Goal: Information Seeking & Learning: Learn about a topic

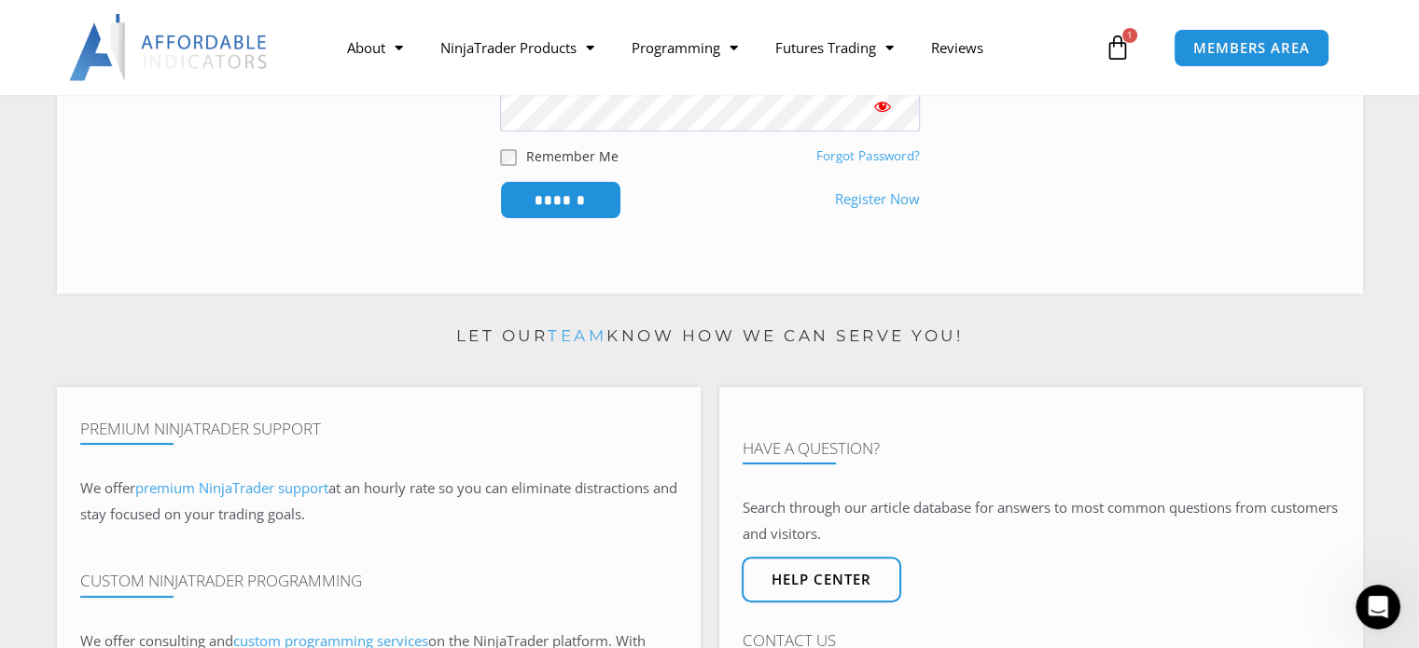
scroll to position [466, 0]
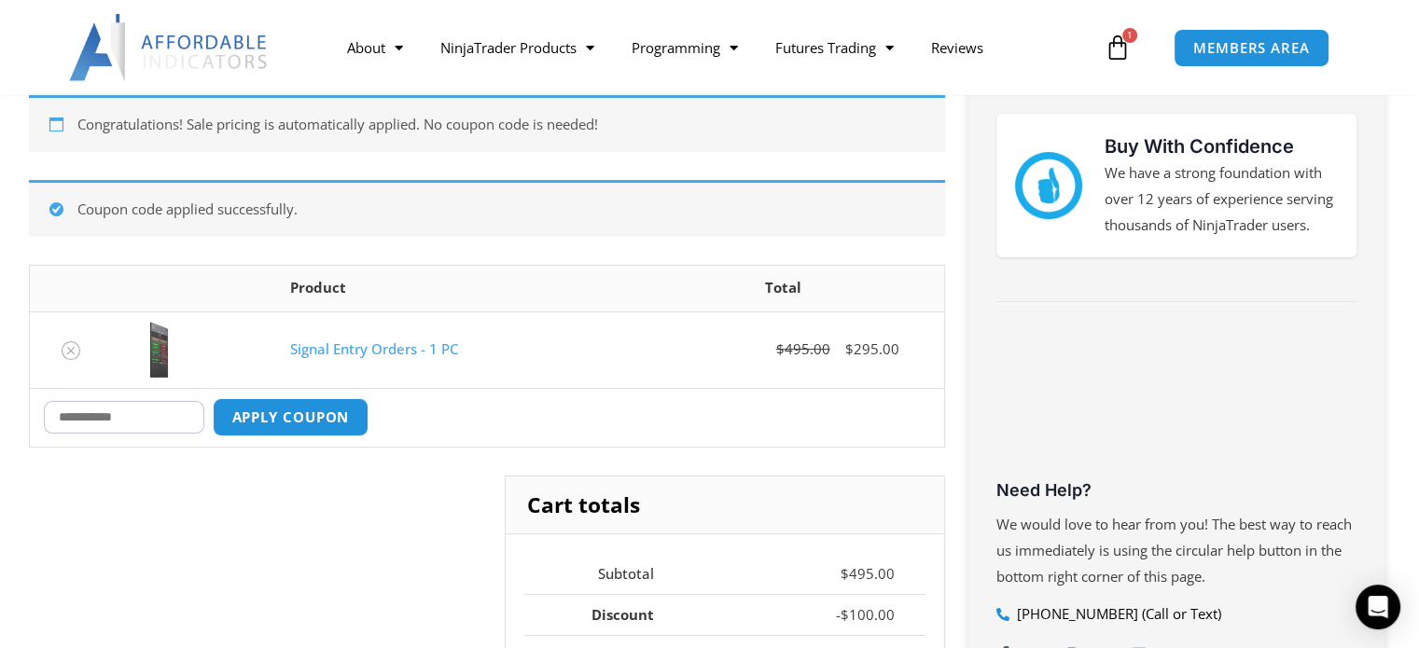
scroll to position [329, 0]
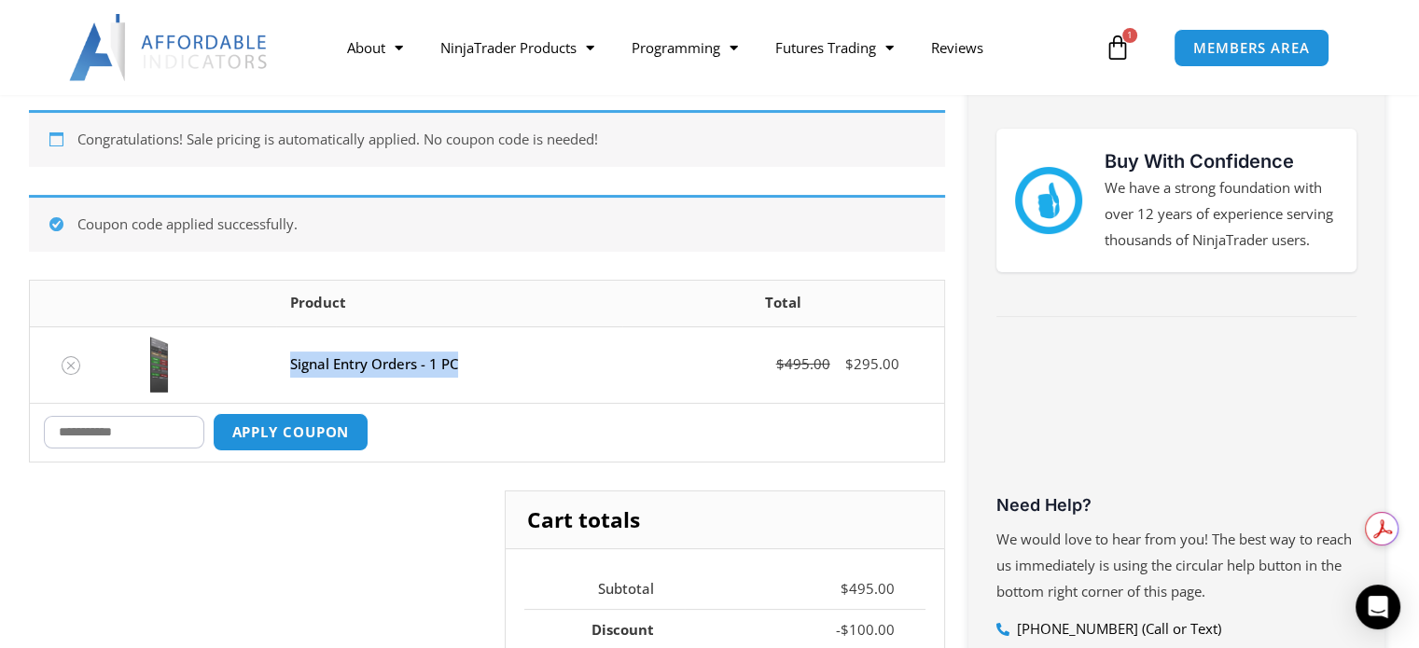
drag, startPoint x: 474, startPoint y: 362, endPoint x: 295, endPoint y: 357, distance: 179.1
click at [285, 365] on td "Signal Entry Orders - 1 PC" at bounding box center [449, 364] width 346 height 76
copy link "Signal Entry Orders - 1 PC"
click at [1375, 604] on icon "Open Intercom Messenger" at bounding box center [1376, 607] width 21 height 24
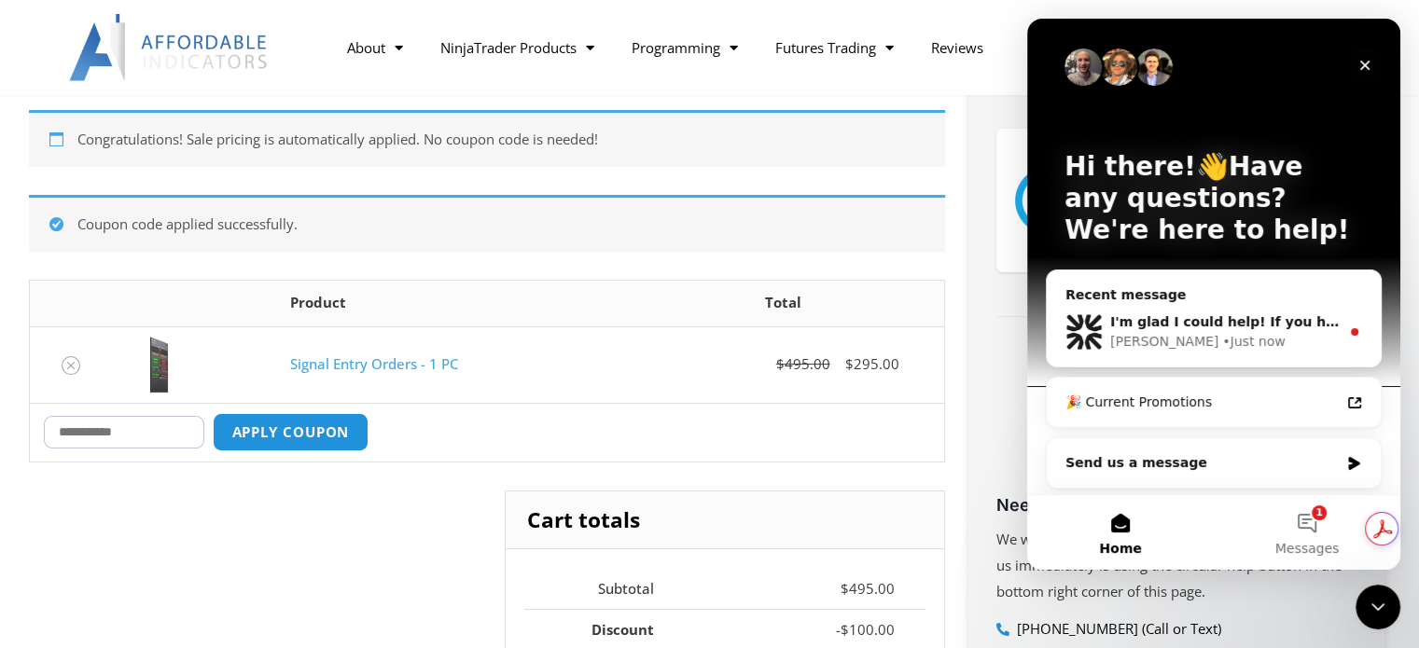
click at [1369, 64] on icon "Close" at bounding box center [1364, 65] width 15 height 15
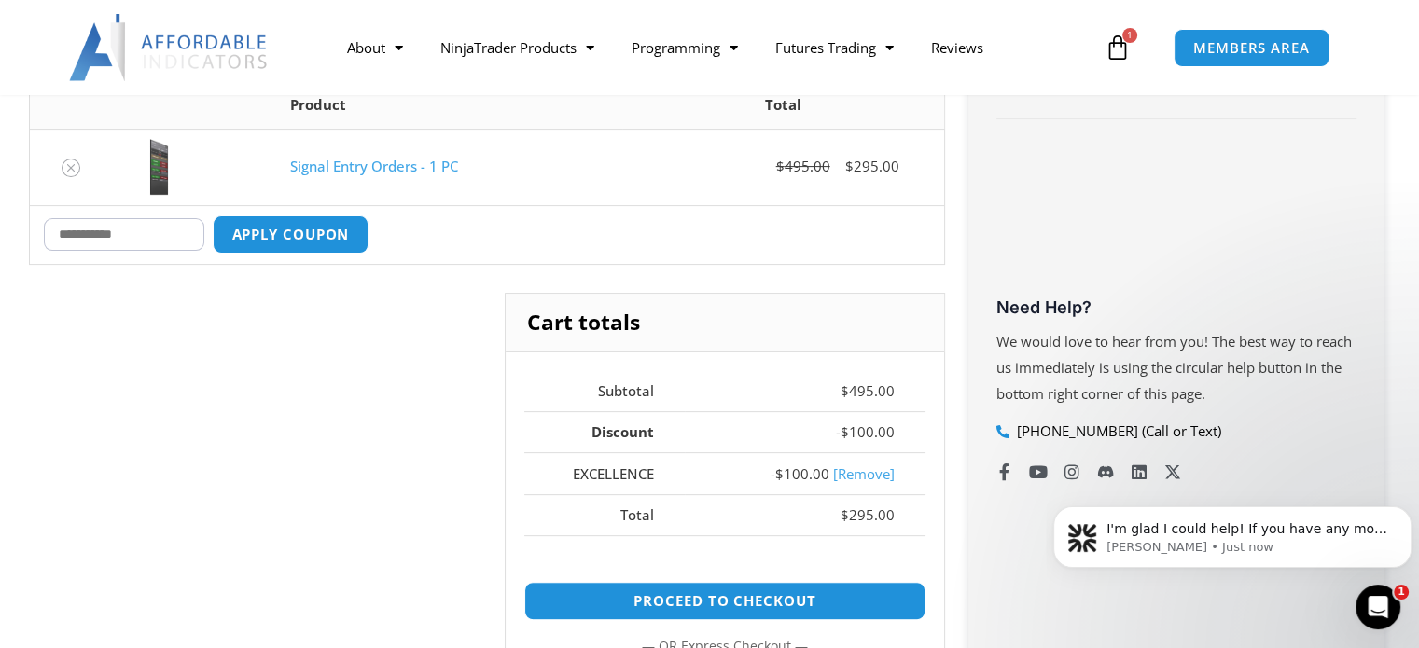
scroll to position [516, 0]
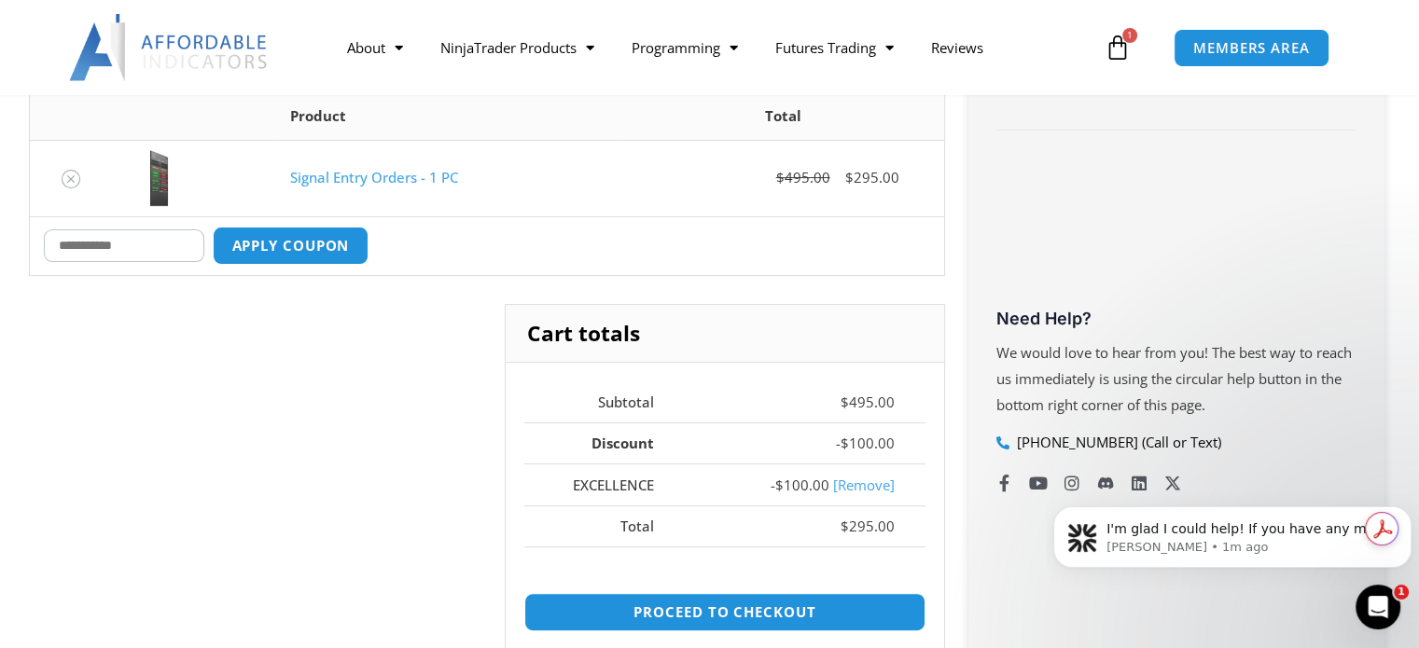
click at [351, 432] on div "Cart totals Subtotal $ 495.00 Discount - $ 100.00 EXCELLENCE - $ 100.00 [Remove…" at bounding box center [487, 561] width 916 height 515
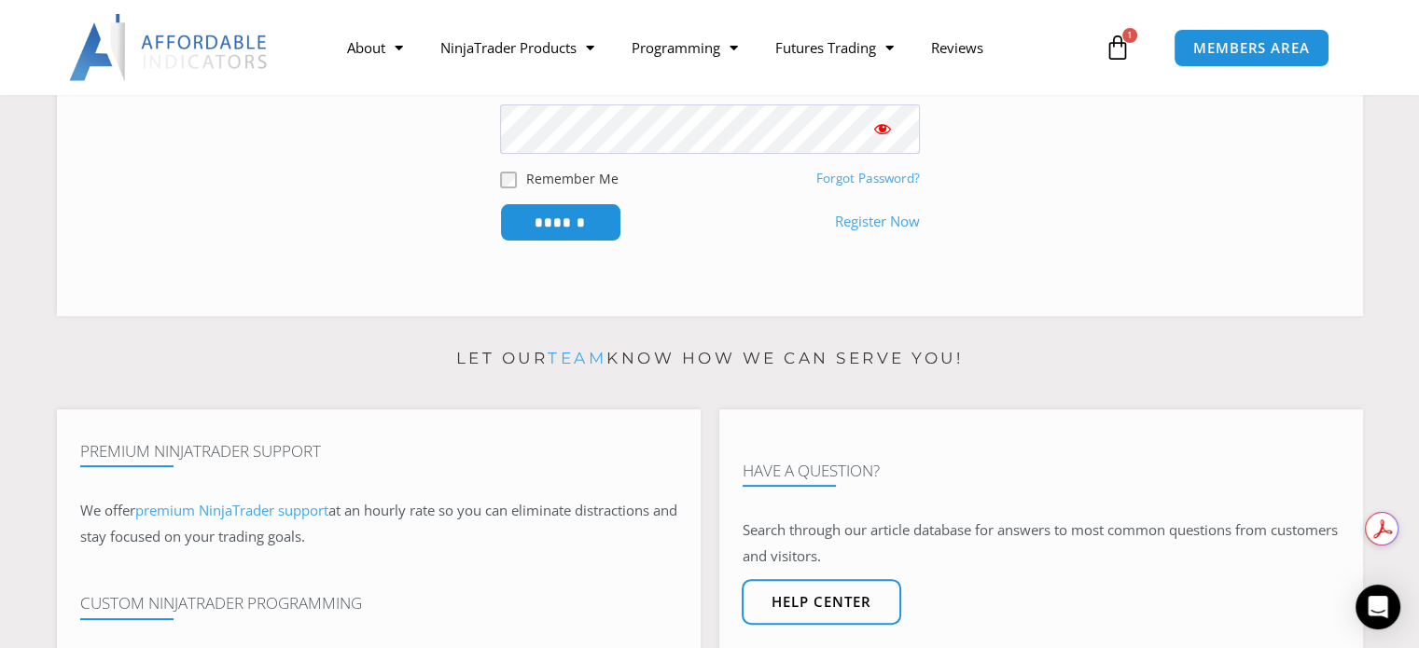
scroll to position [466, 0]
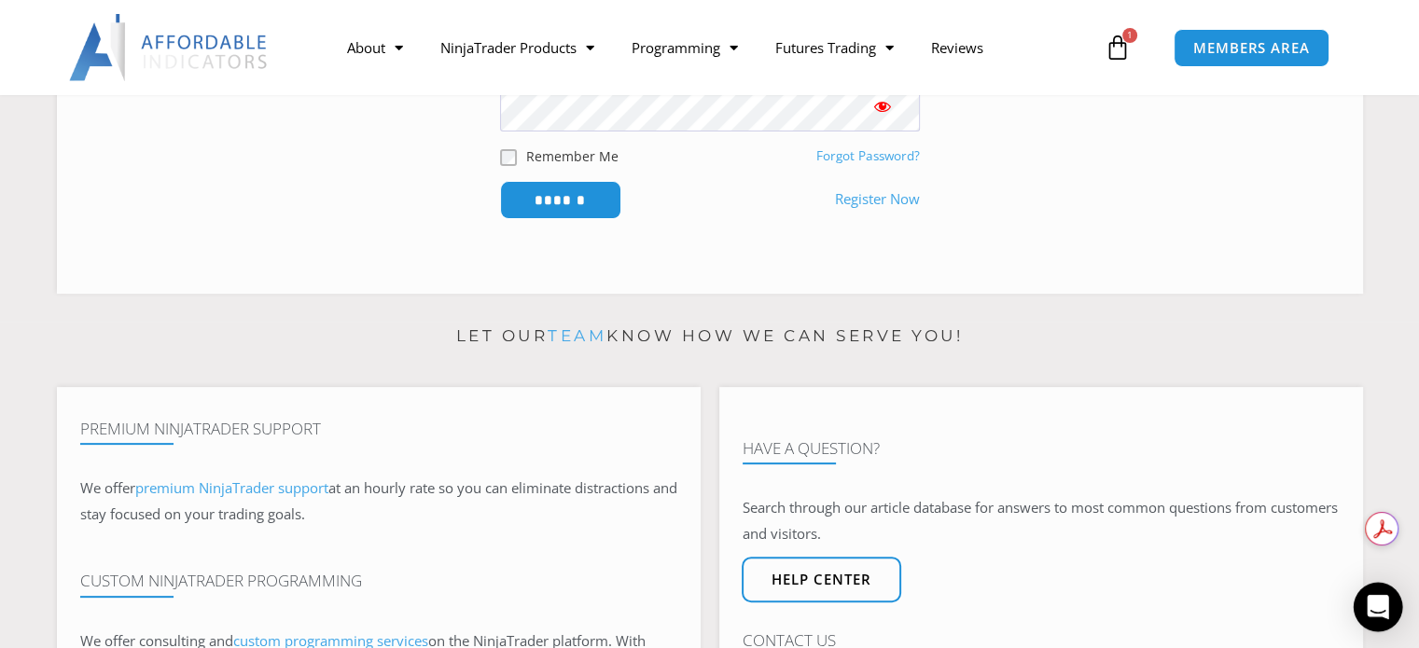
click at [1371, 604] on icon "Open Intercom Messenger" at bounding box center [1376, 607] width 21 height 24
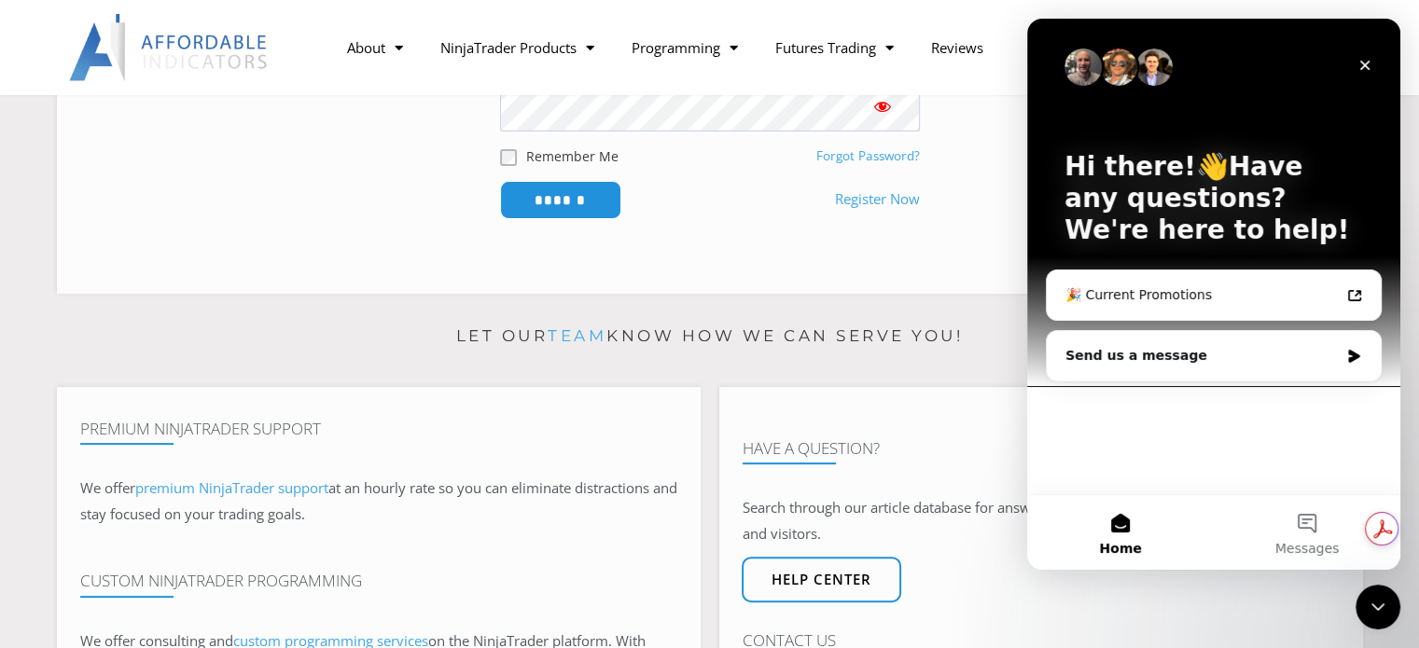
scroll to position [0, 0]
click at [1348, 361] on icon "Intercom messenger" at bounding box center [1354, 356] width 16 height 15
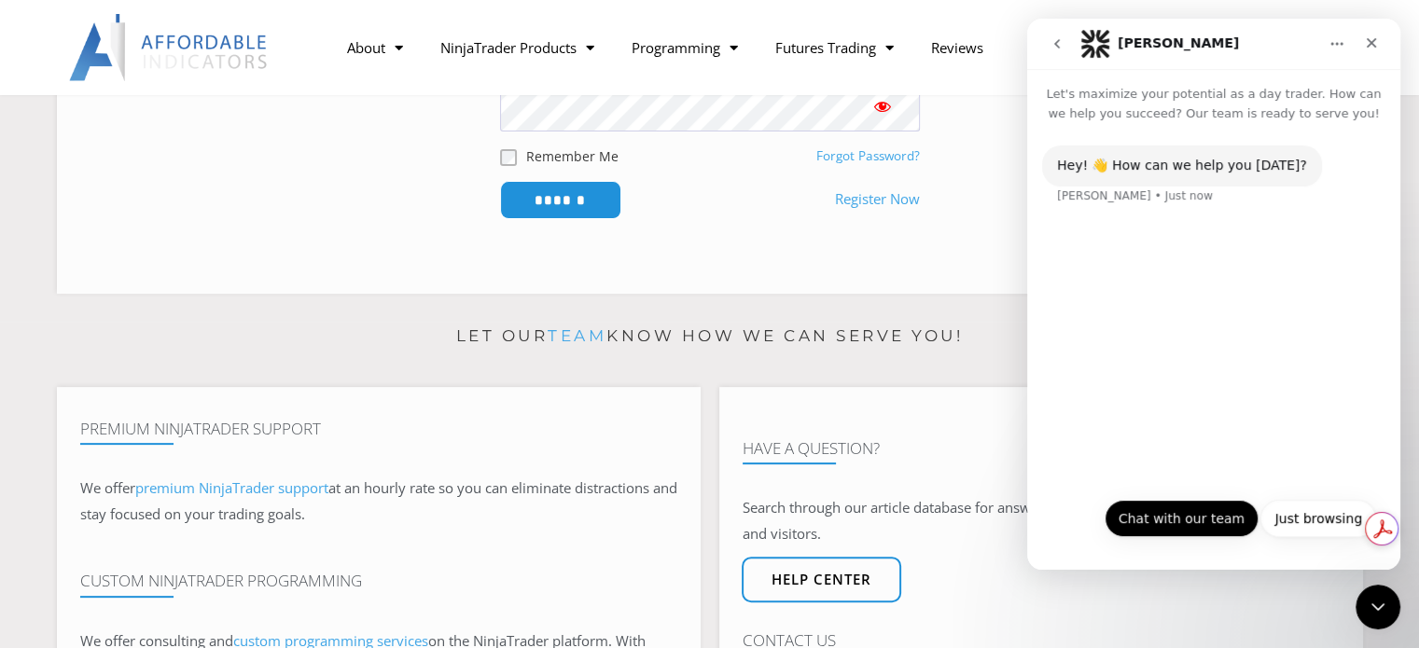
click at [1183, 521] on button "Chat with our team" at bounding box center [1181, 518] width 154 height 37
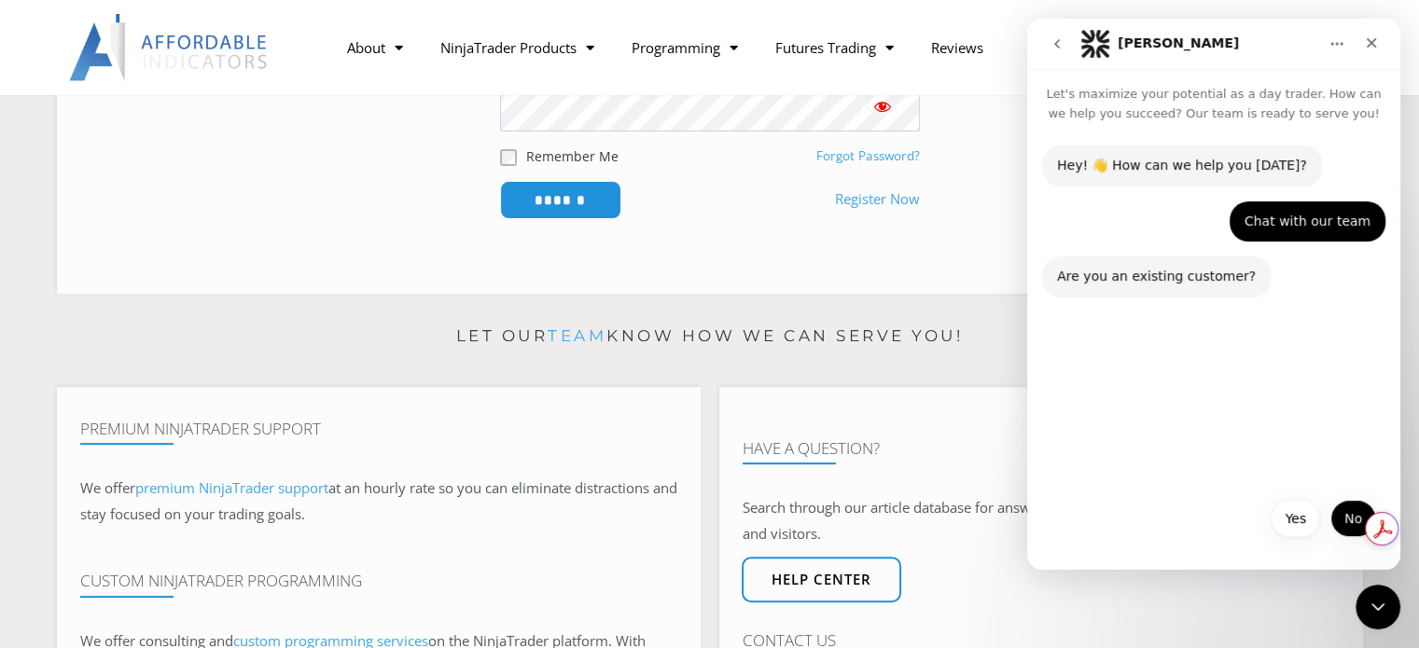
click at [1340, 519] on button "No" at bounding box center [1353, 518] width 46 height 37
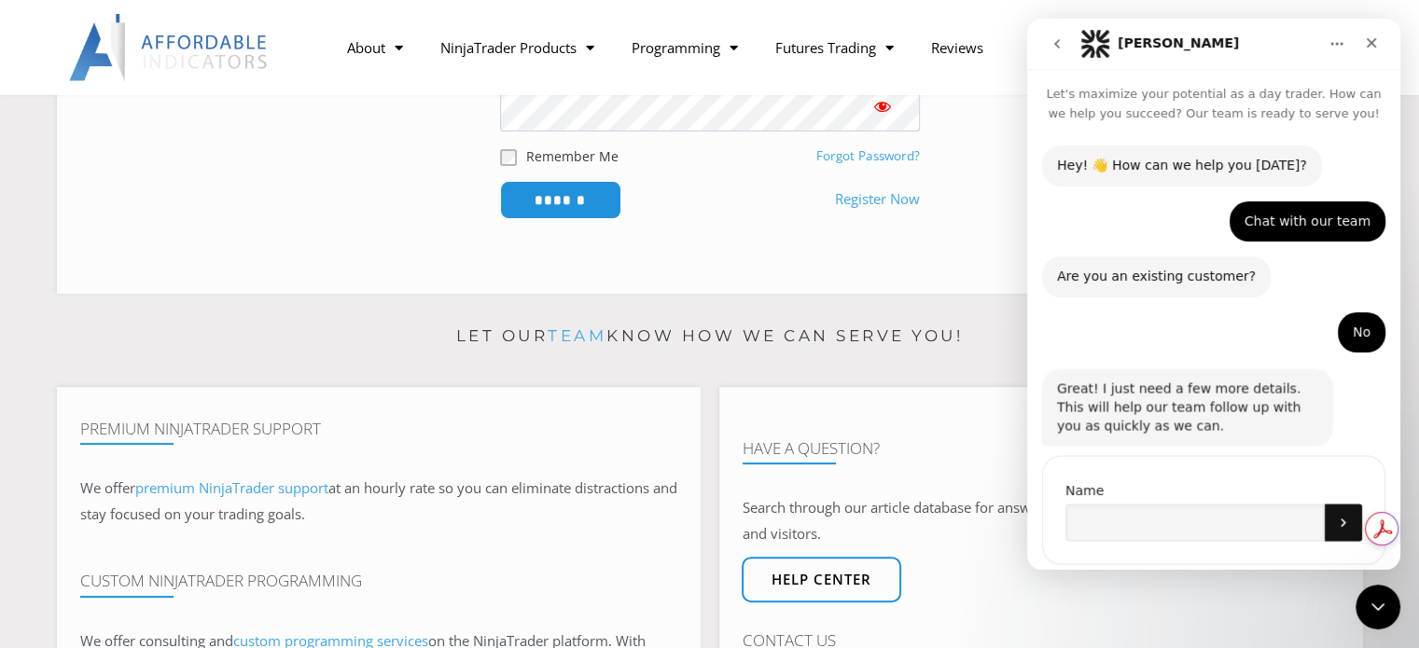
scroll to position [42, 0]
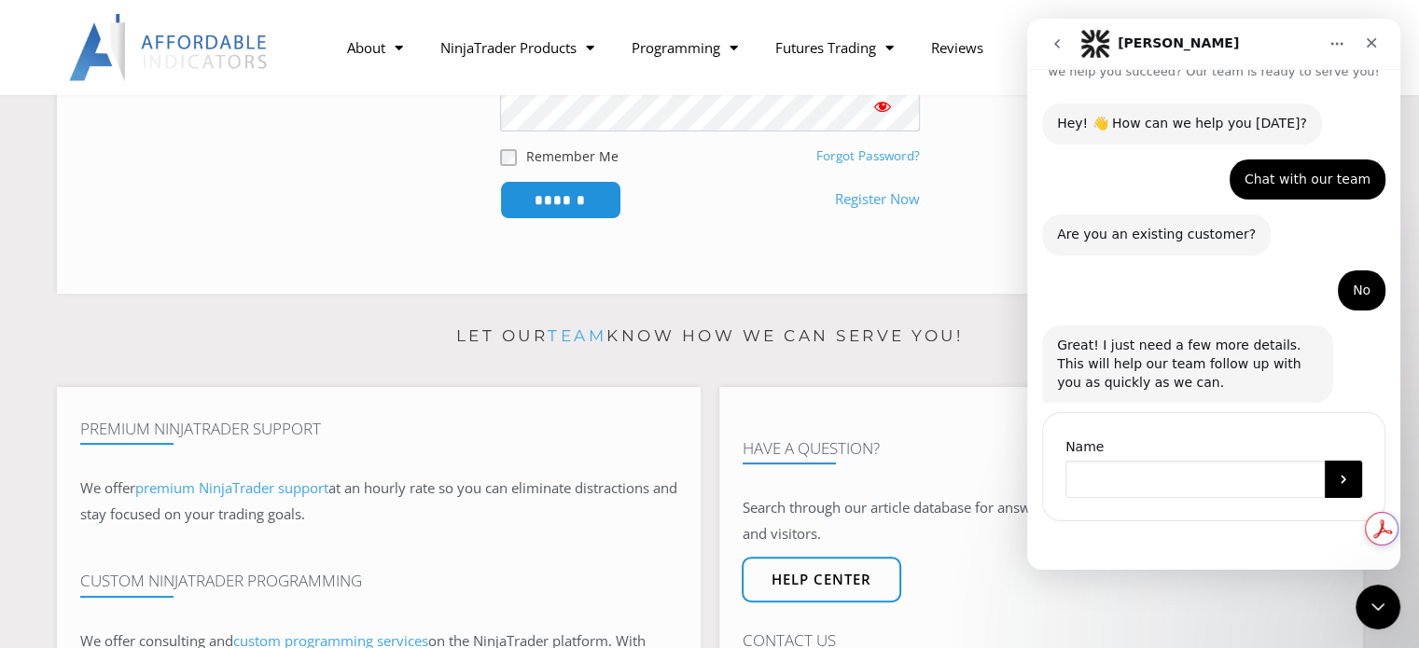
click at [1192, 472] on input "Name" at bounding box center [1194, 479] width 259 height 37
type input "*******"
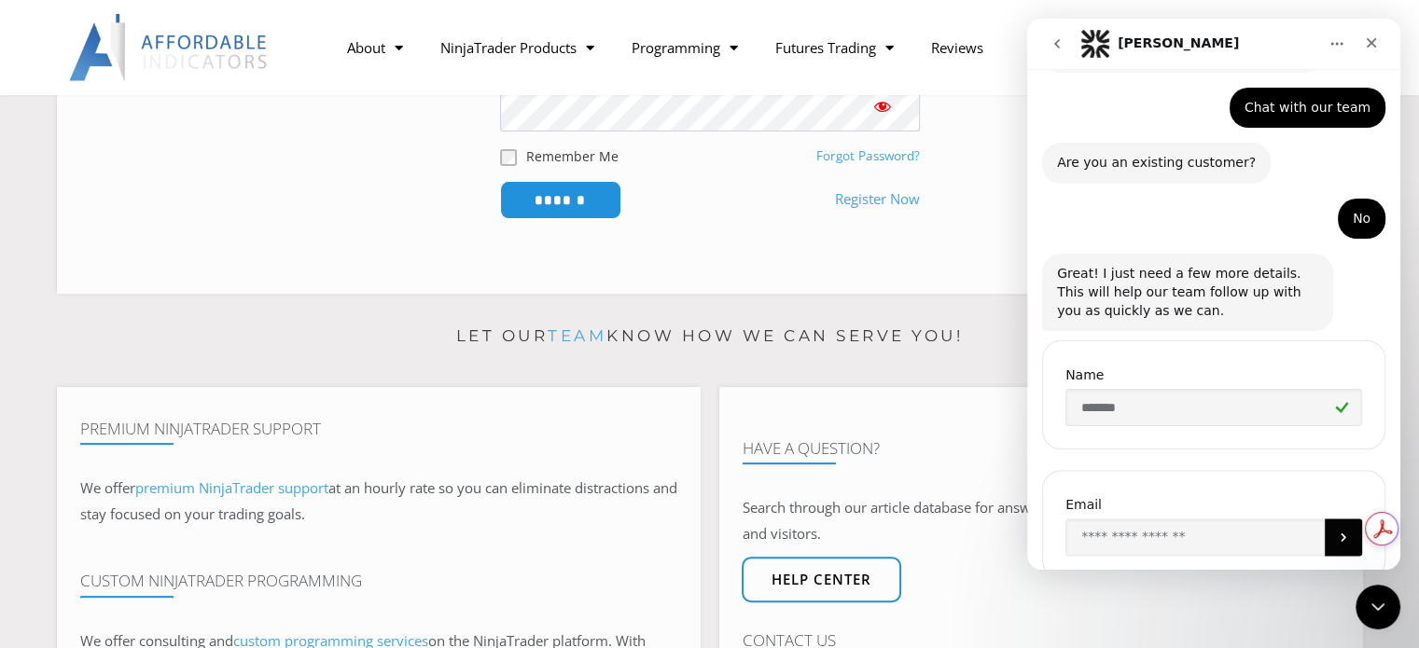
scroll to position [172, 0]
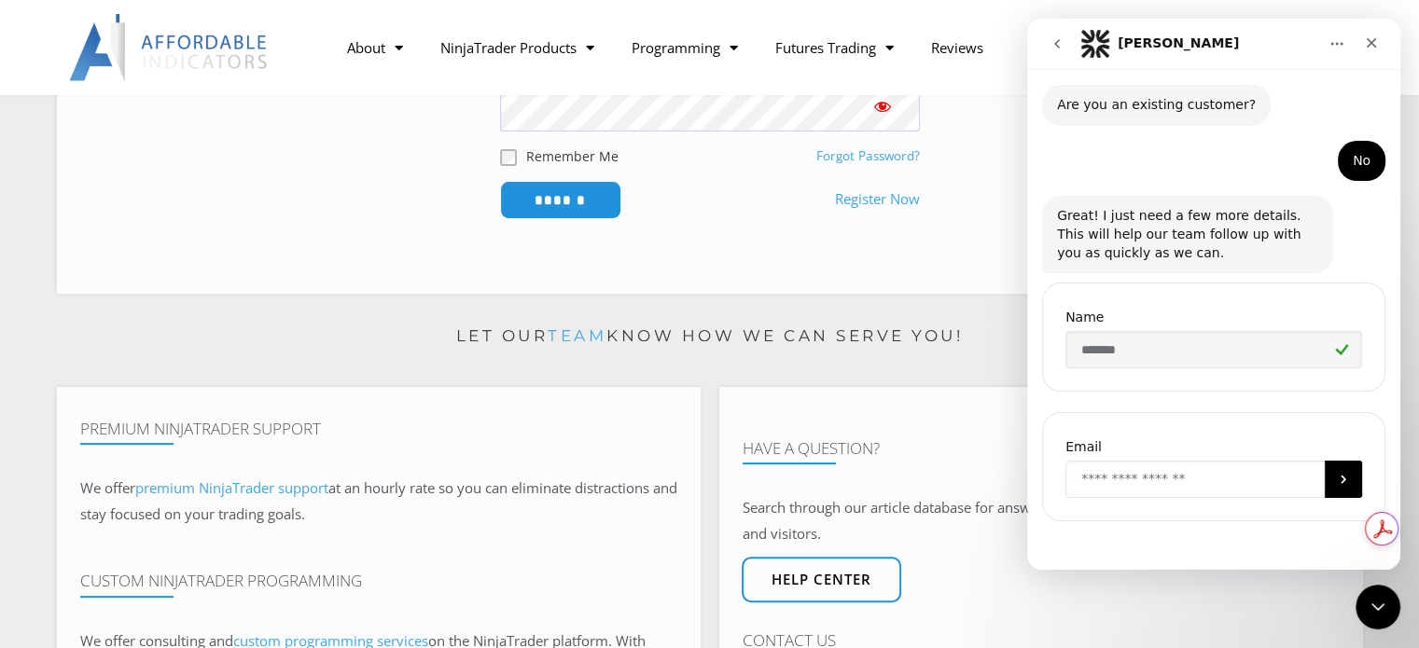
click at [1192, 472] on input "Enter your email" at bounding box center [1194, 479] width 259 height 37
type input "**********"
click at [1337, 484] on icon "Submit" at bounding box center [1343, 479] width 15 height 15
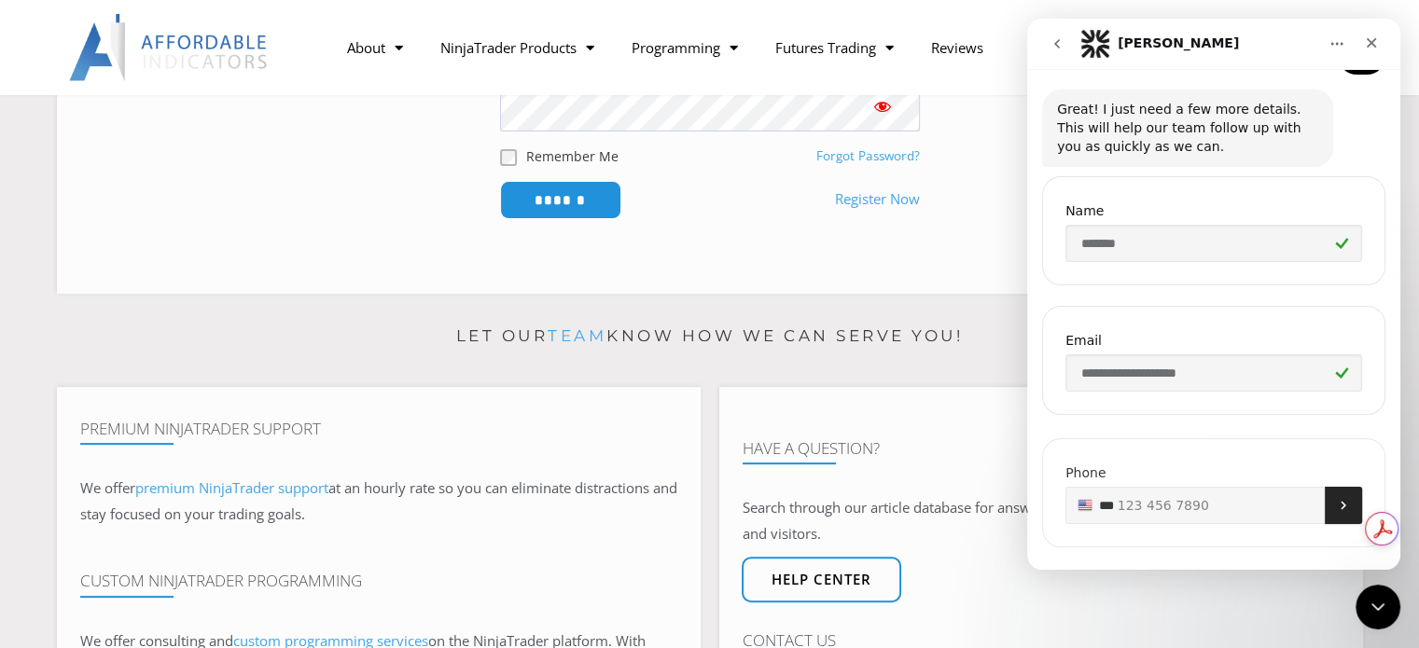
scroll to position [300, 0]
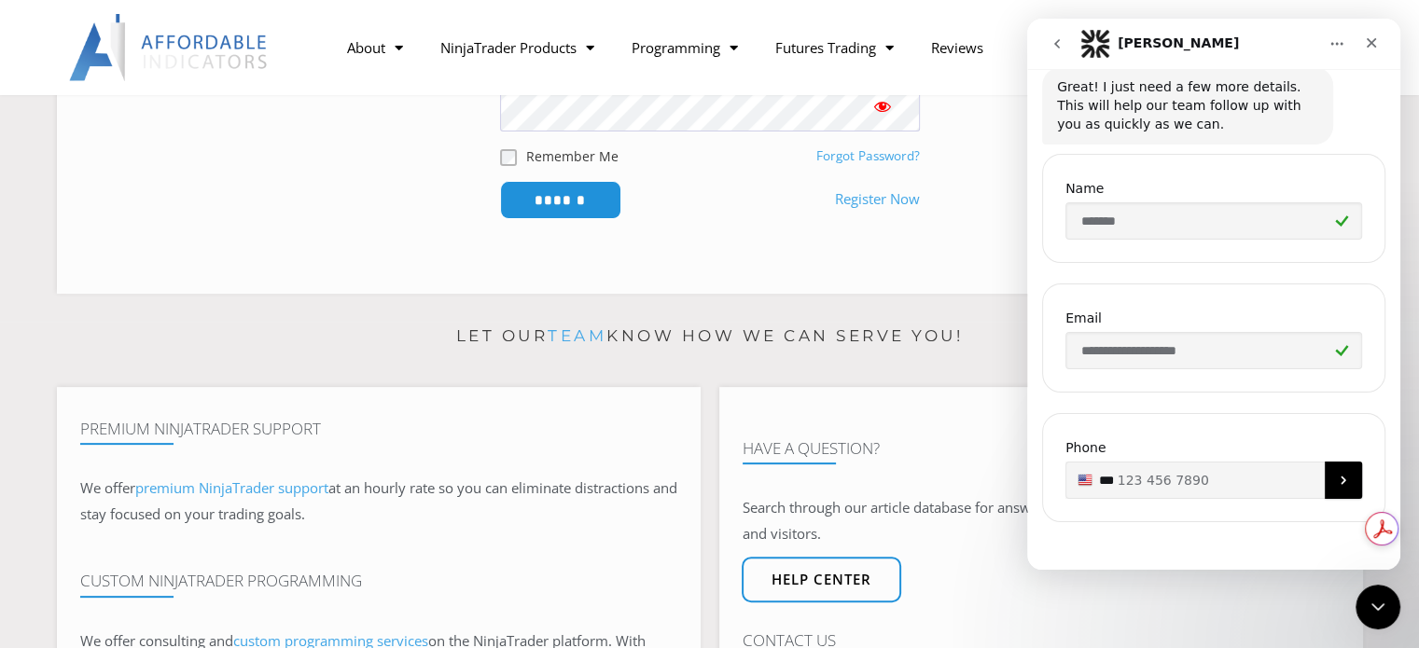
click at [1337, 484] on icon "Submit" at bounding box center [1343, 480] width 15 height 15
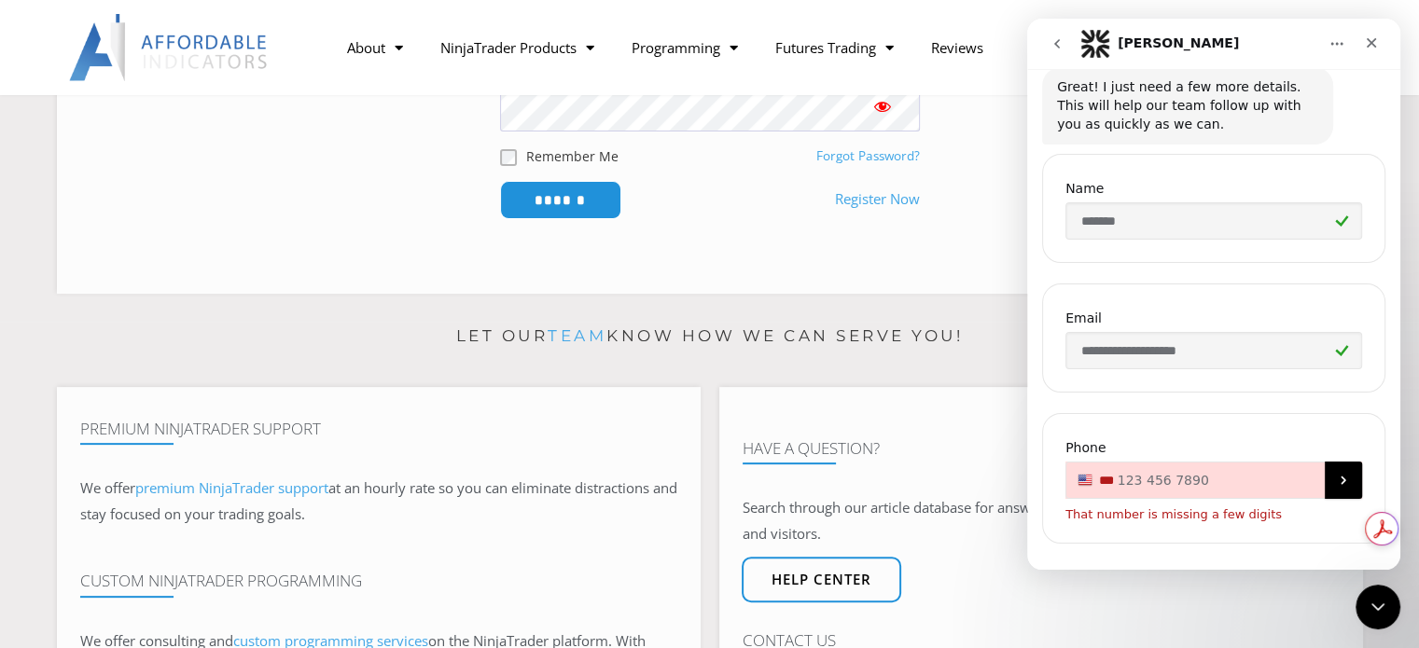
scroll to position [322, 0]
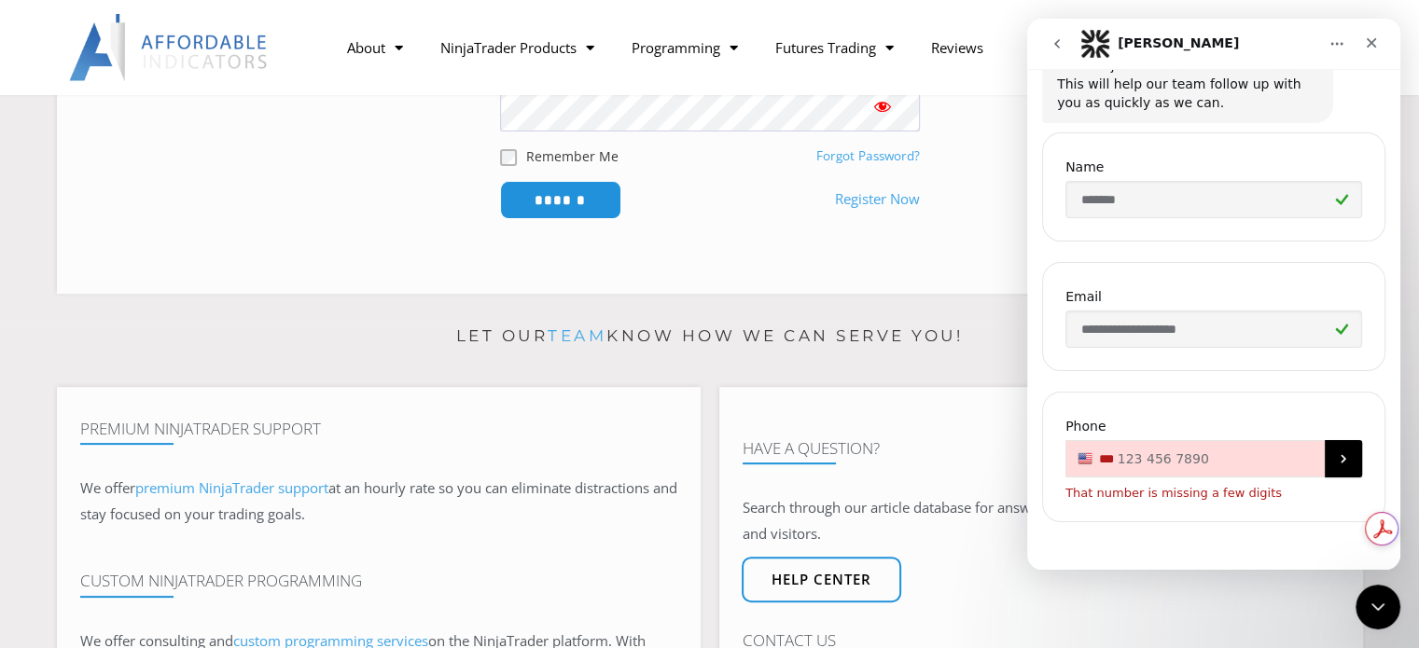
click at [1225, 492] on p "That number is missing a few digits" at bounding box center [1173, 493] width 216 height 12
click at [1337, 464] on icon "Submit" at bounding box center [1343, 458] width 15 height 15
click at [1180, 466] on input "**" at bounding box center [1213, 458] width 297 height 37
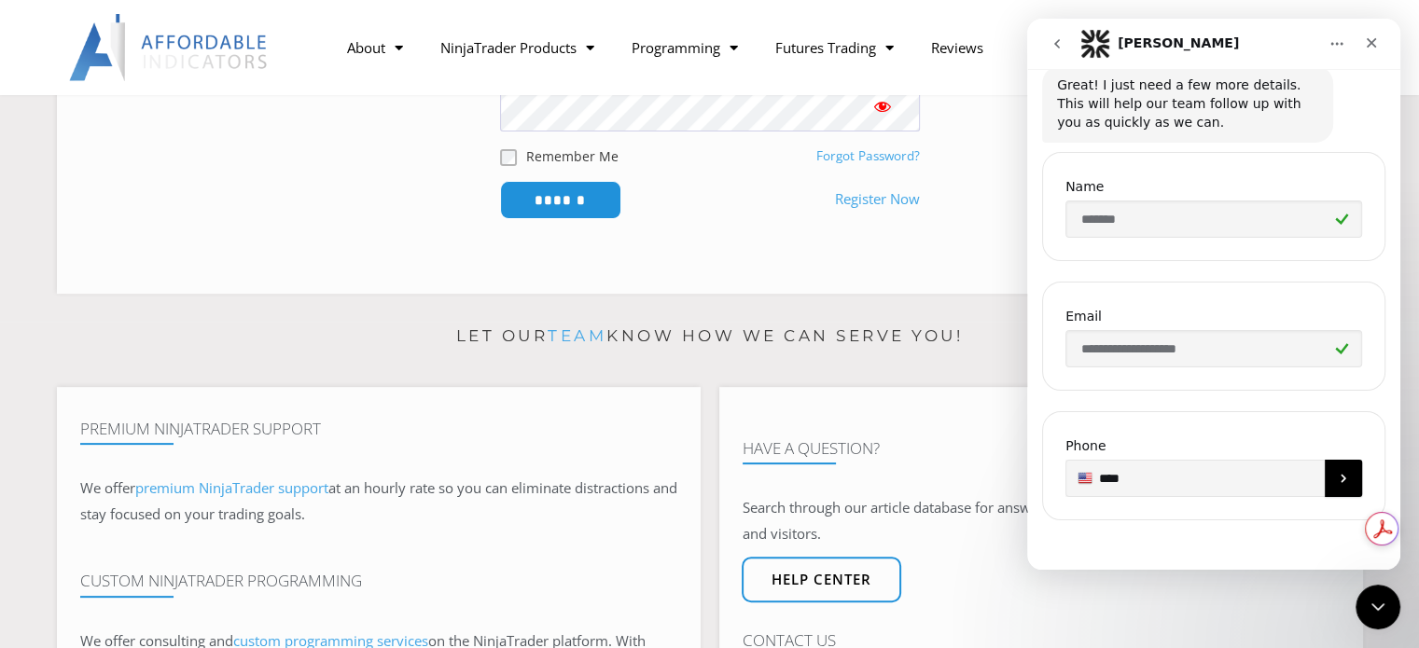
scroll to position [300, 0]
type input "**********"
click at [1337, 477] on icon "Submit" at bounding box center [1343, 480] width 15 height 15
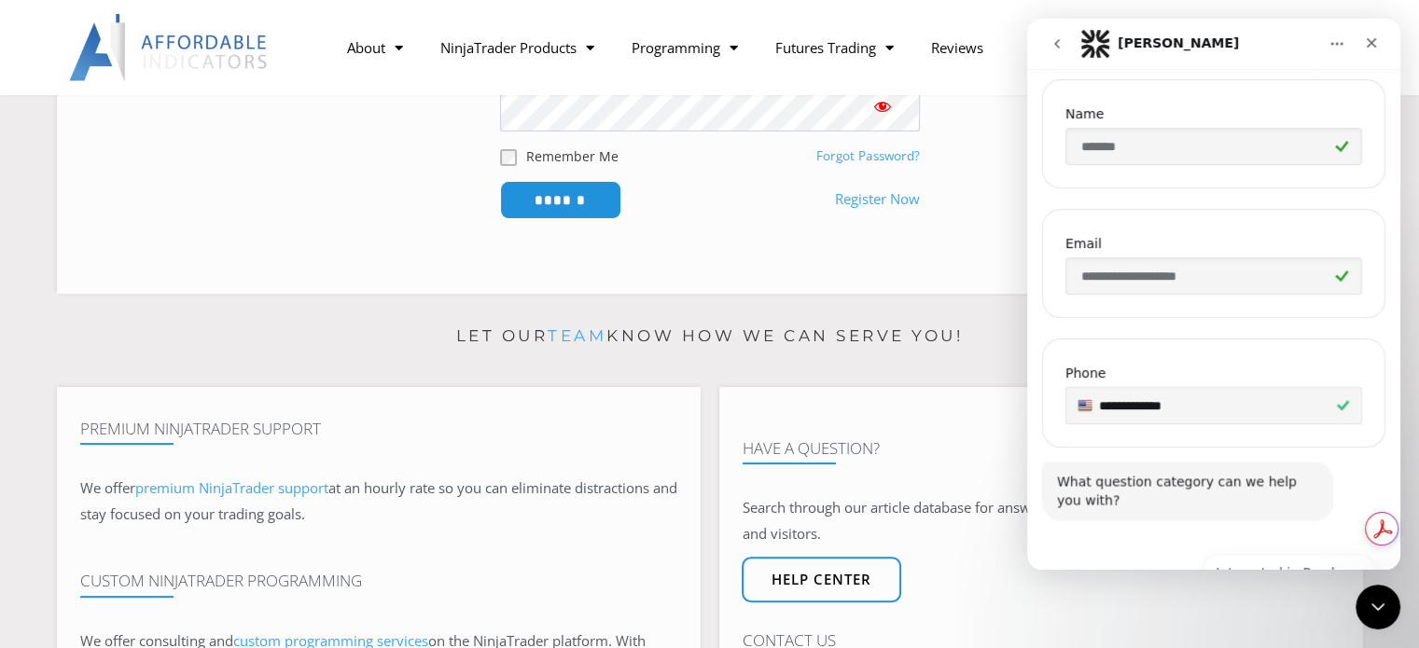
scroll to position [472, 0]
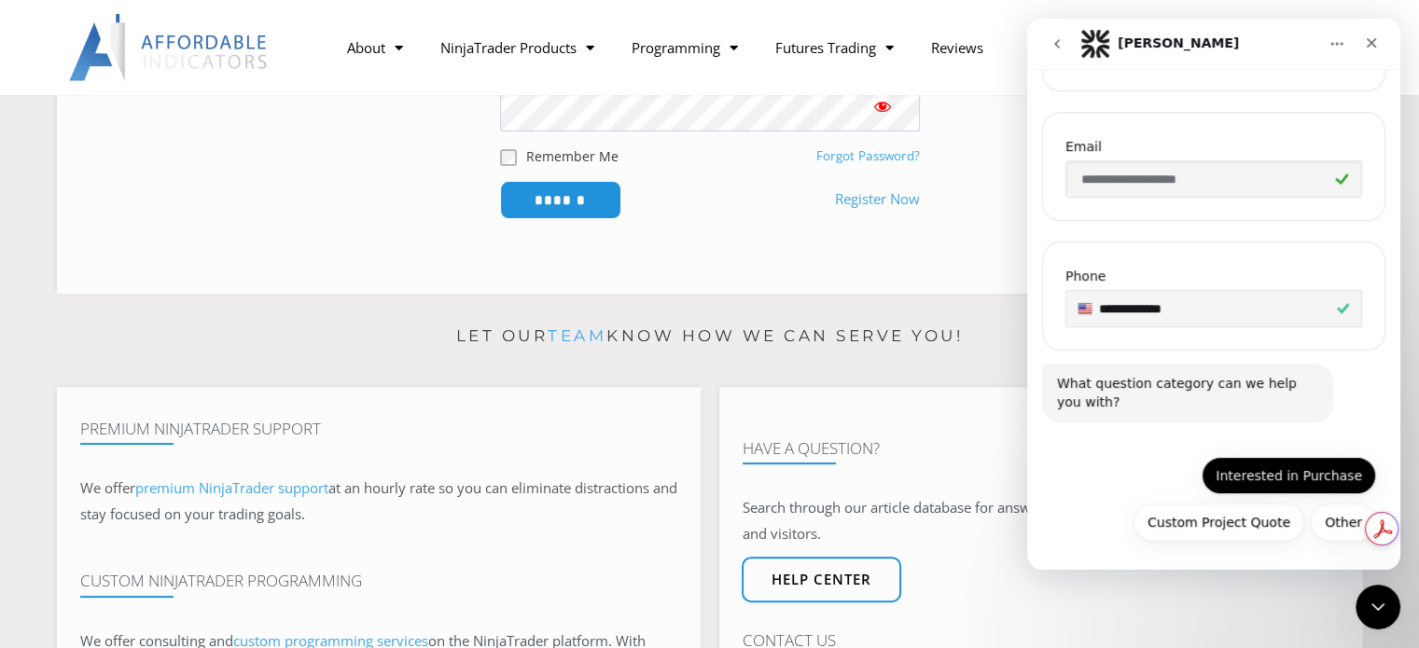
click at [1250, 476] on button "Interested in Purchase" at bounding box center [1288, 475] width 174 height 37
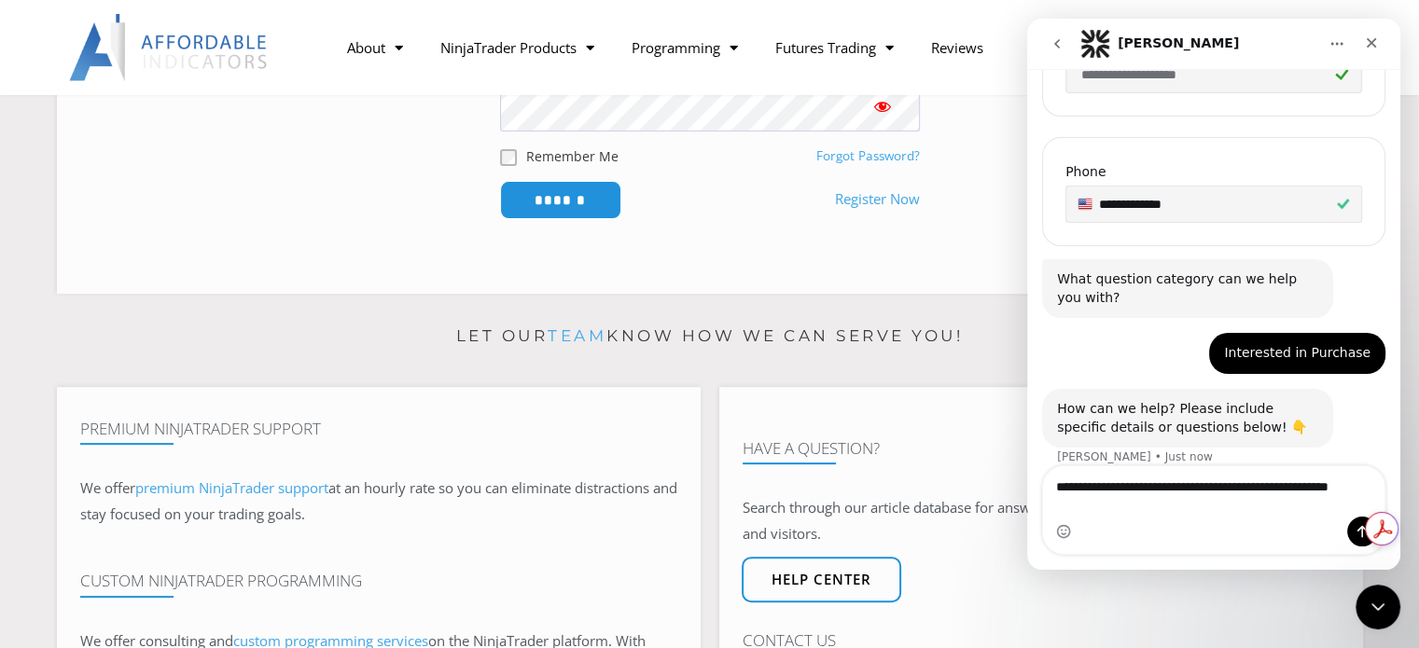
scroll to position [595, 0]
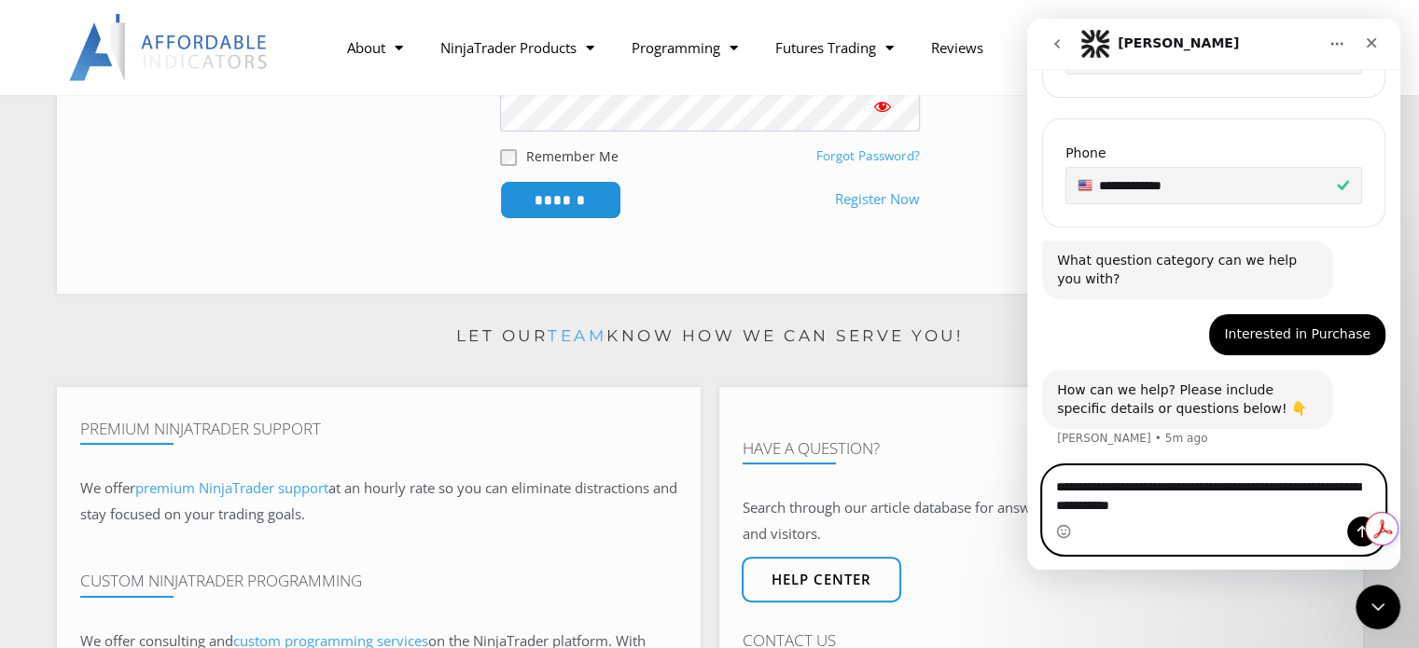
paste textarea "**********"
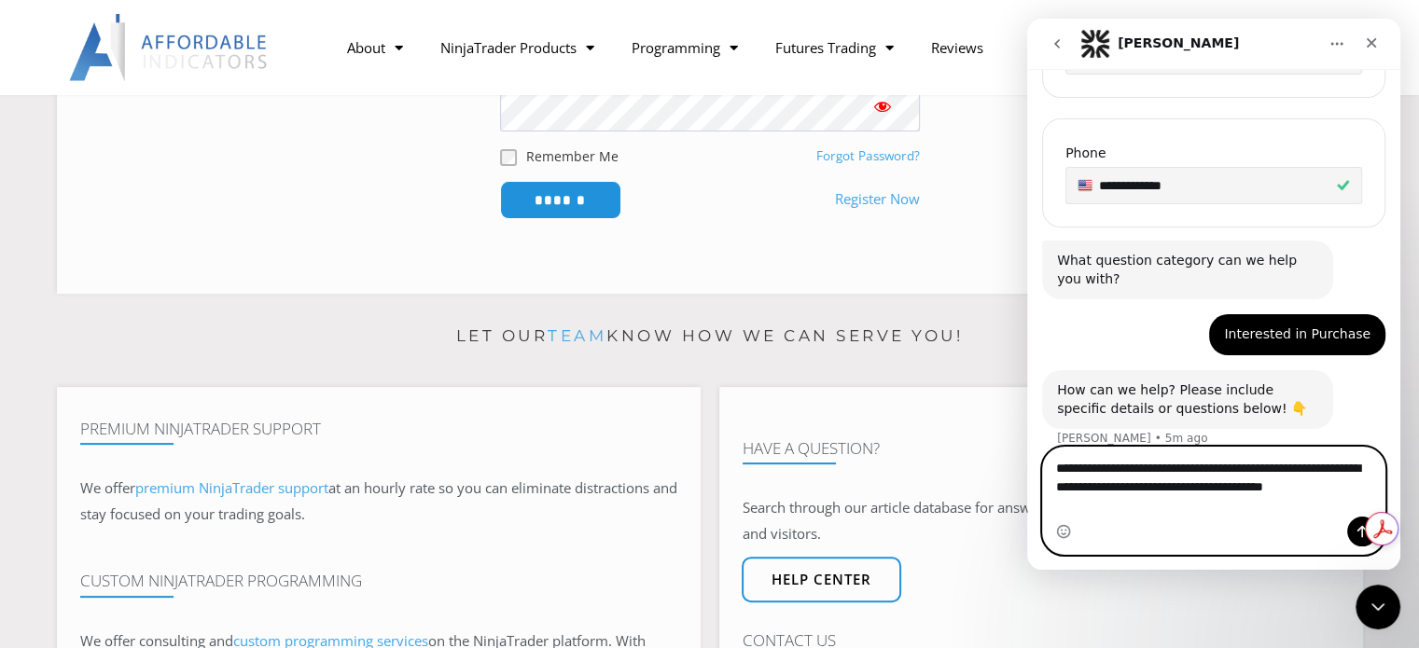
type textarea "**********"
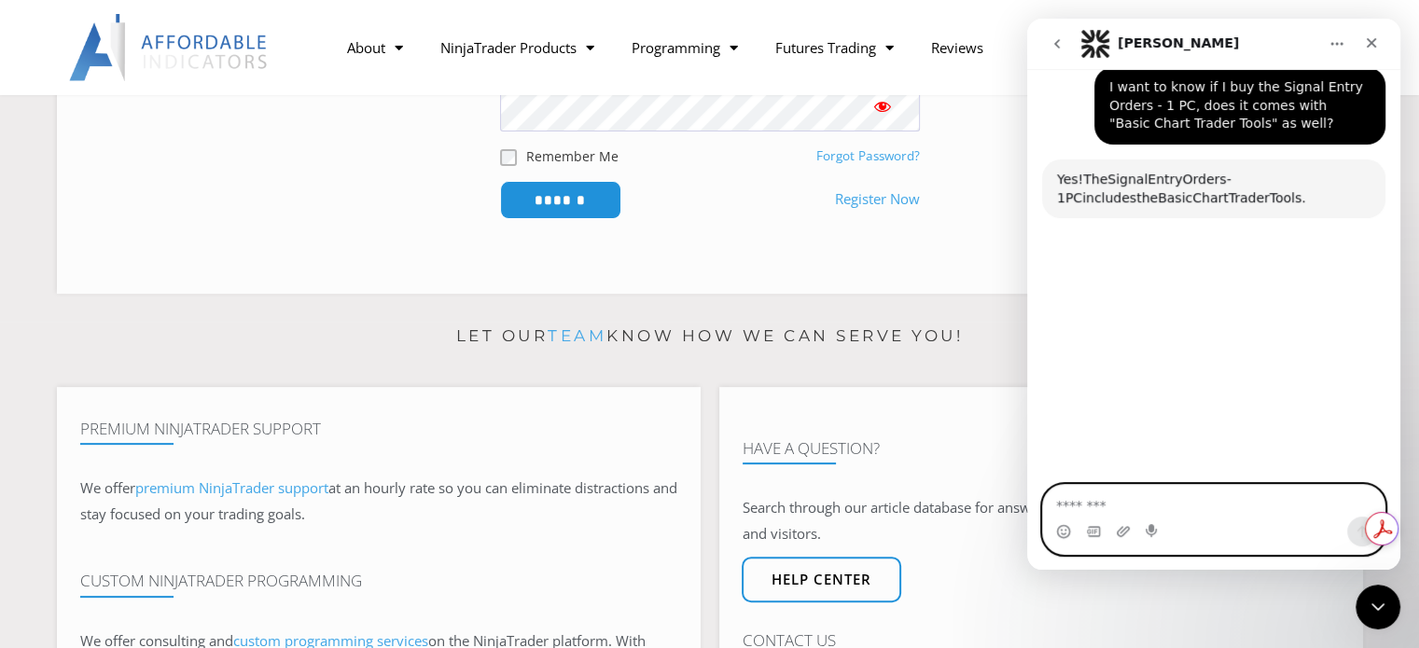
scroll to position [974, 0]
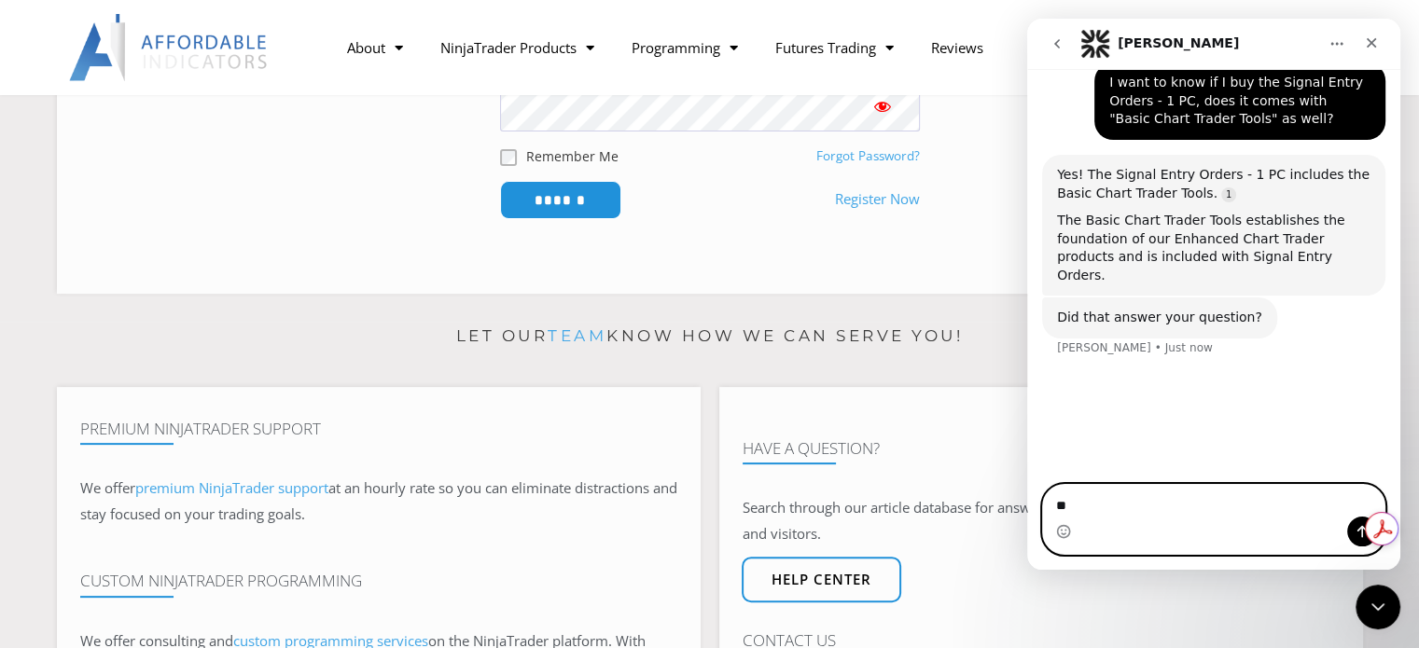
type textarea "***"
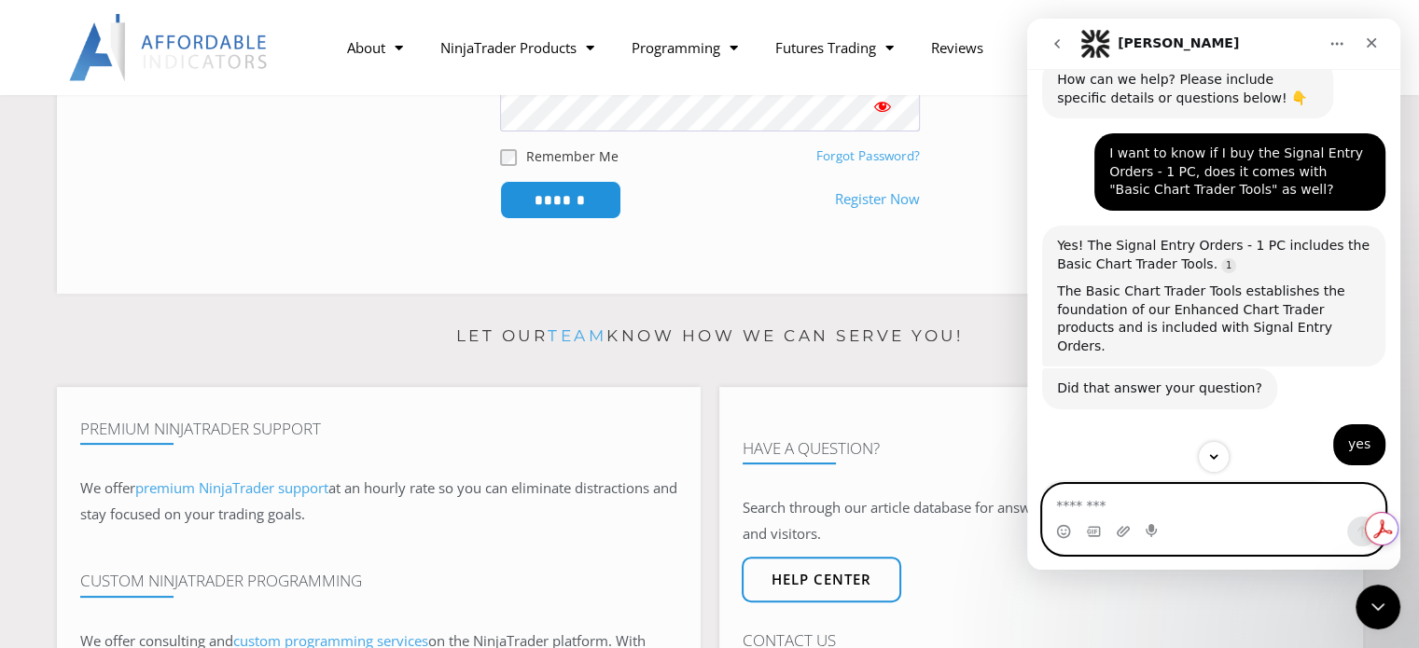
scroll to position [996, 0]
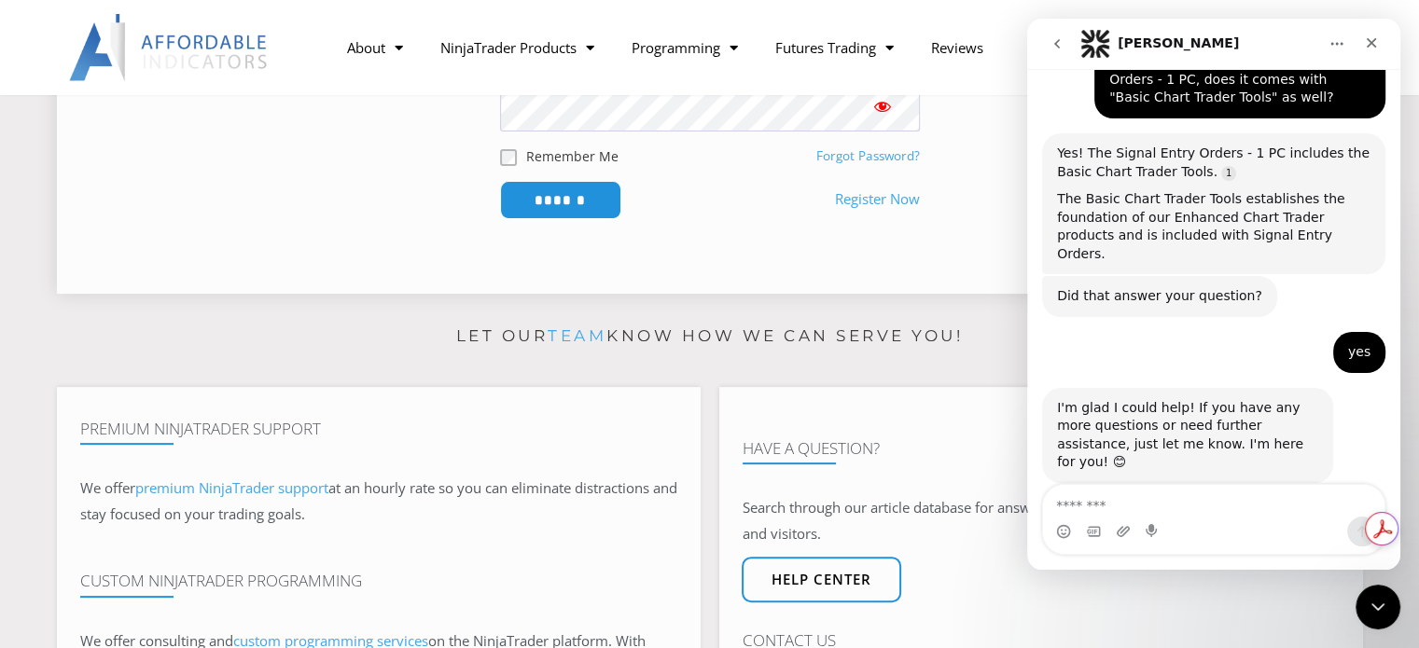
click at [856, 271] on div "Email Address Password Remember Me Forgot Password? ******" at bounding box center [709, 105] width 1259 height 367
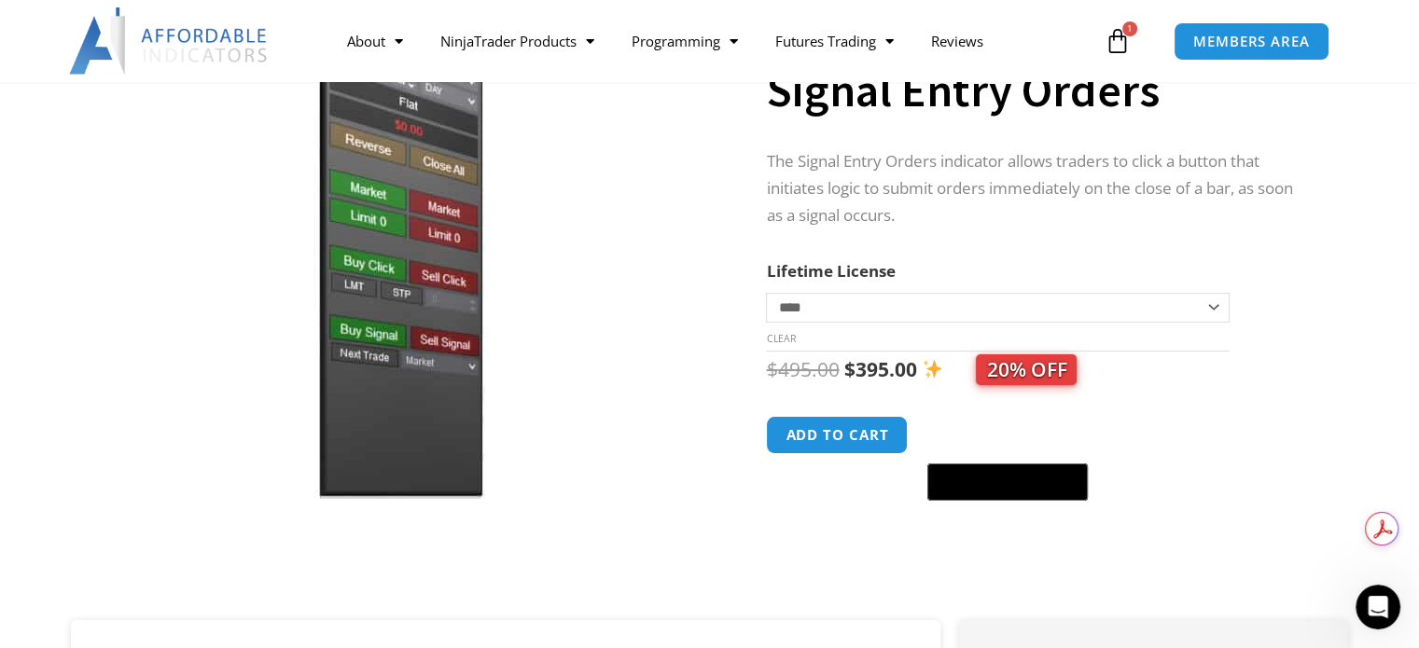
scroll to position [466, 0]
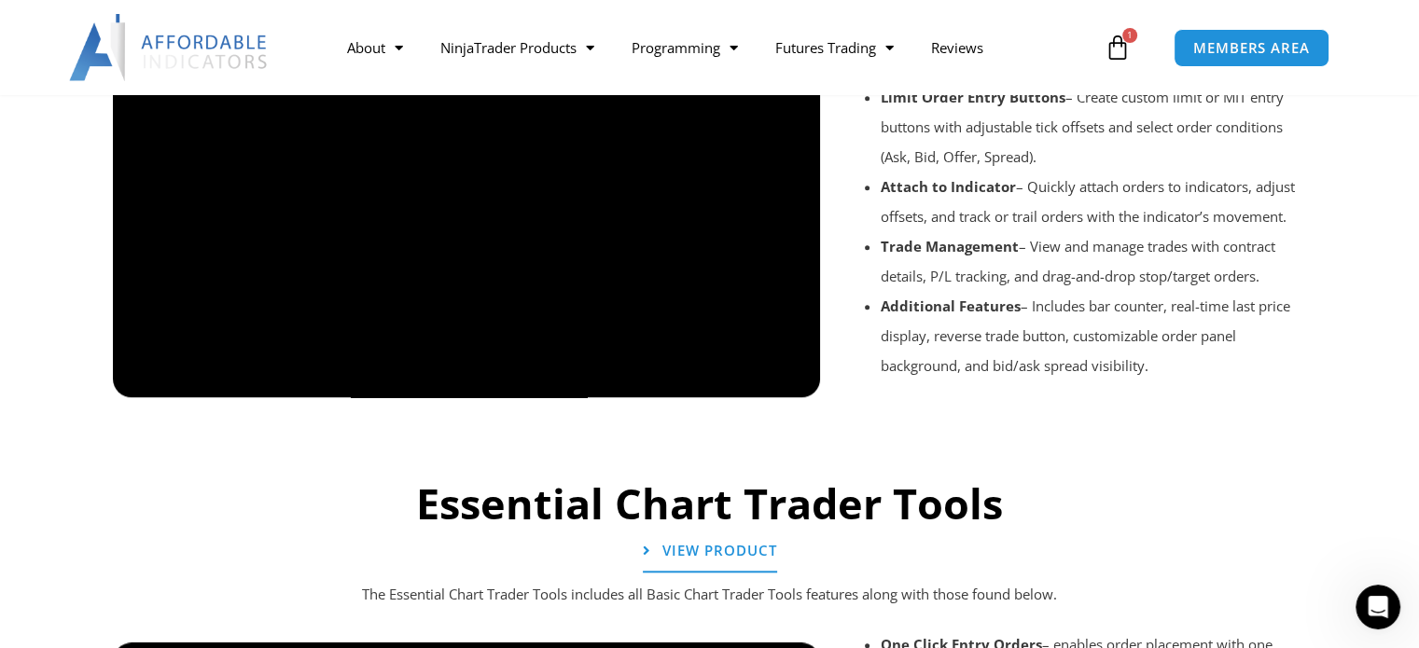
scroll to position [1492, 0]
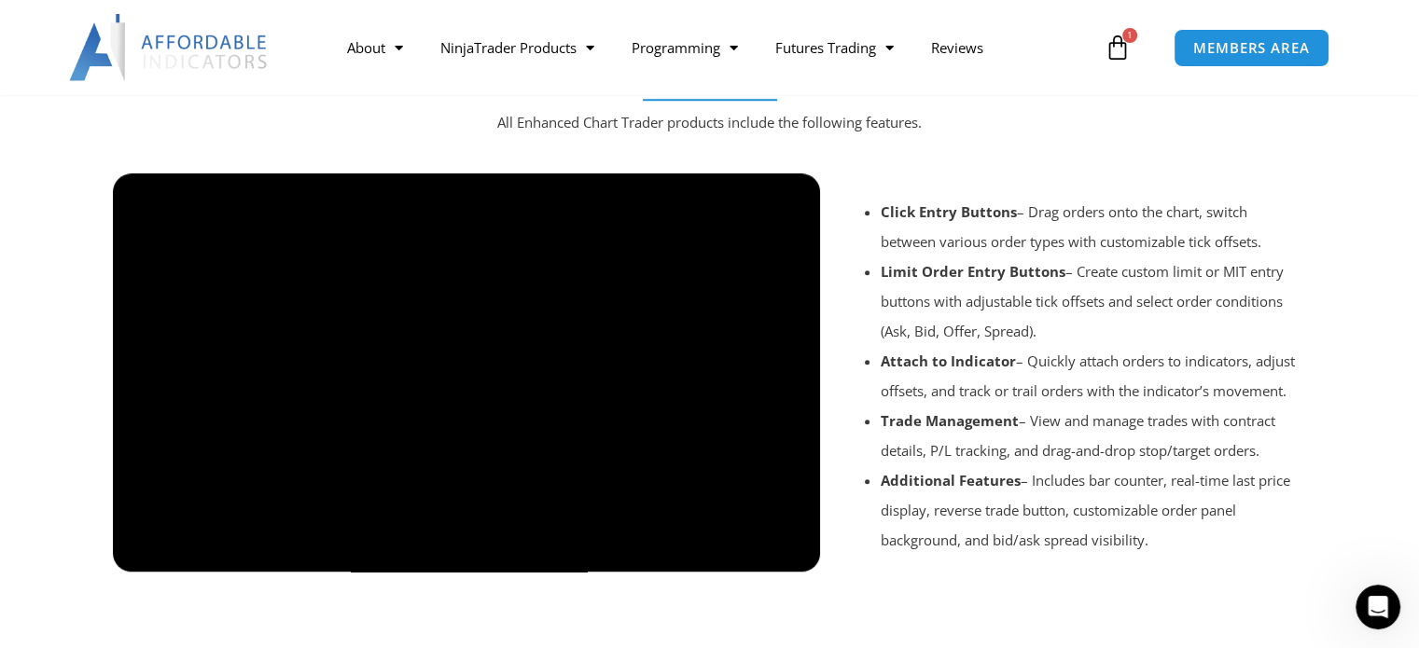
click at [686, 556] on div at bounding box center [710, 597] width 1212 height 89
click at [524, 586] on div at bounding box center [710, 597] width 1212 height 89
click at [795, 553] on div at bounding box center [710, 597] width 1212 height 89
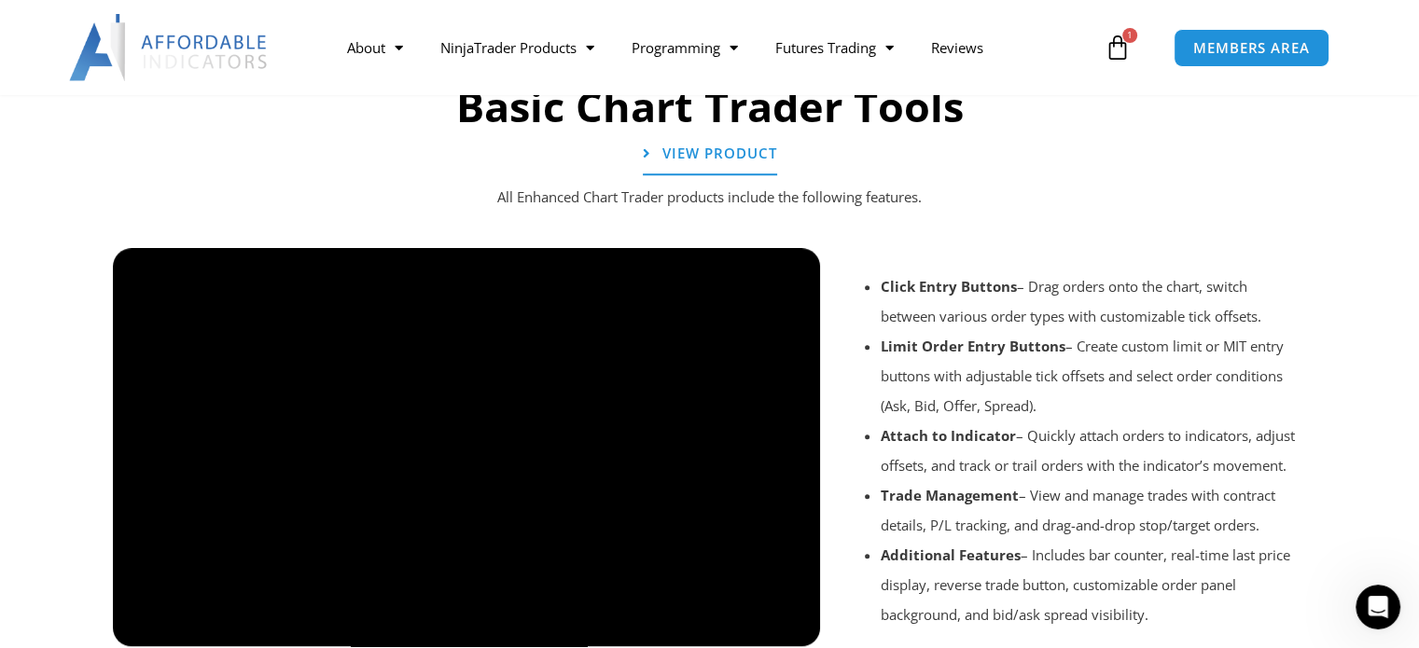
scroll to position [1399, 0]
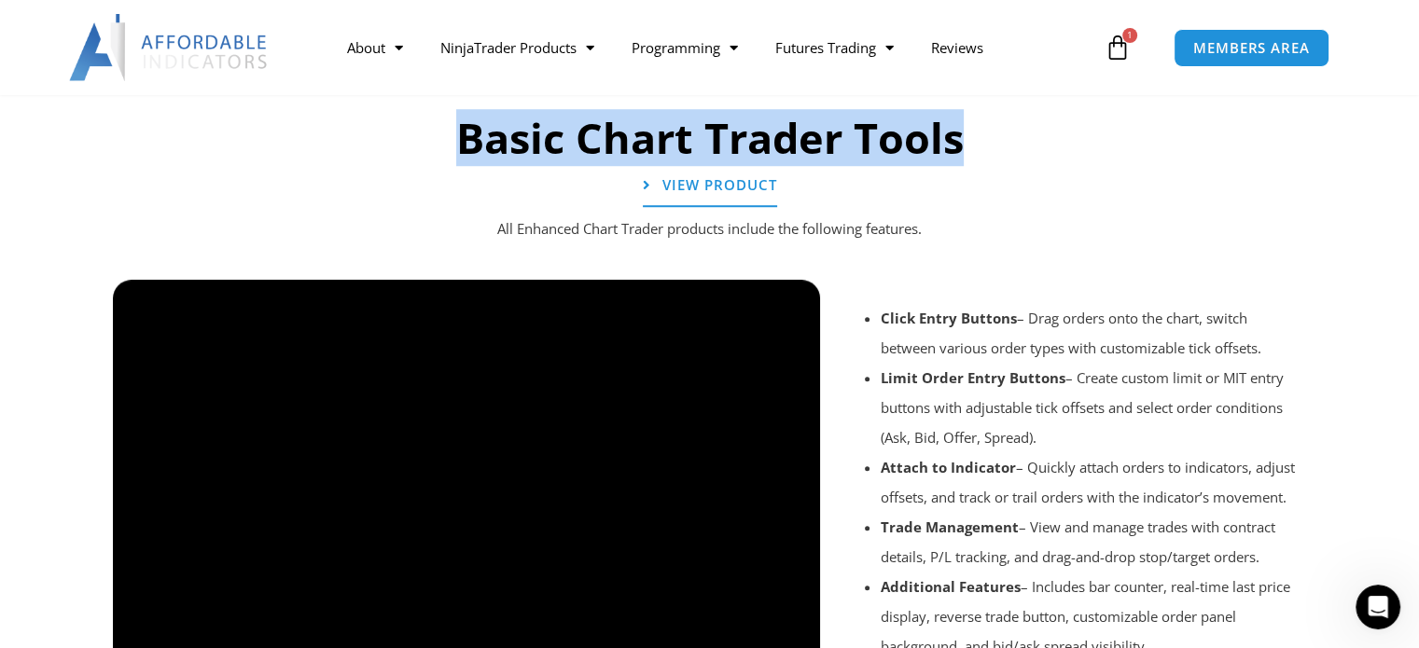
drag, startPoint x: 961, startPoint y: 146, endPoint x: 463, endPoint y: 141, distance: 498.0
click at [463, 141] on h2 "Basic Chart Trader Tools" at bounding box center [710, 138] width 1212 height 55
copy h2 "Basic Chart Trader Tools"
click at [540, 158] on h2 "Basic Chart Trader Tools" at bounding box center [710, 138] width 1212 height 55
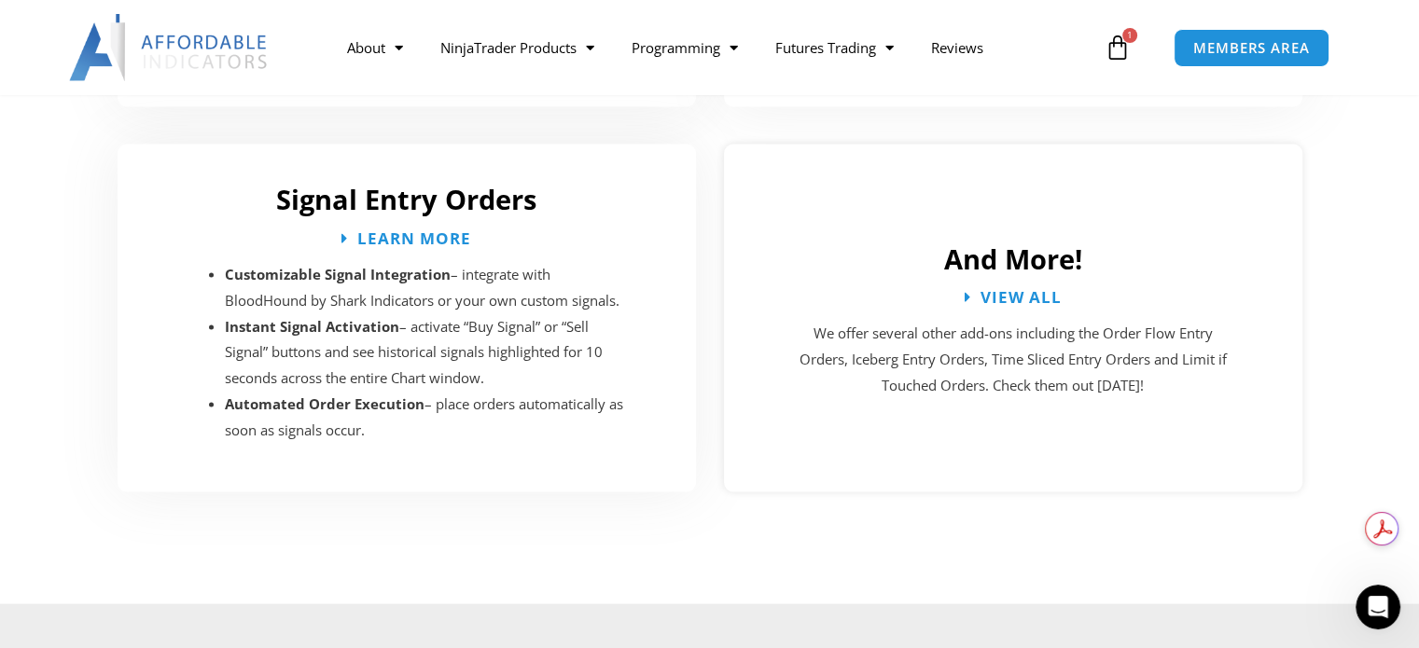
scroll to position [3451, 0]
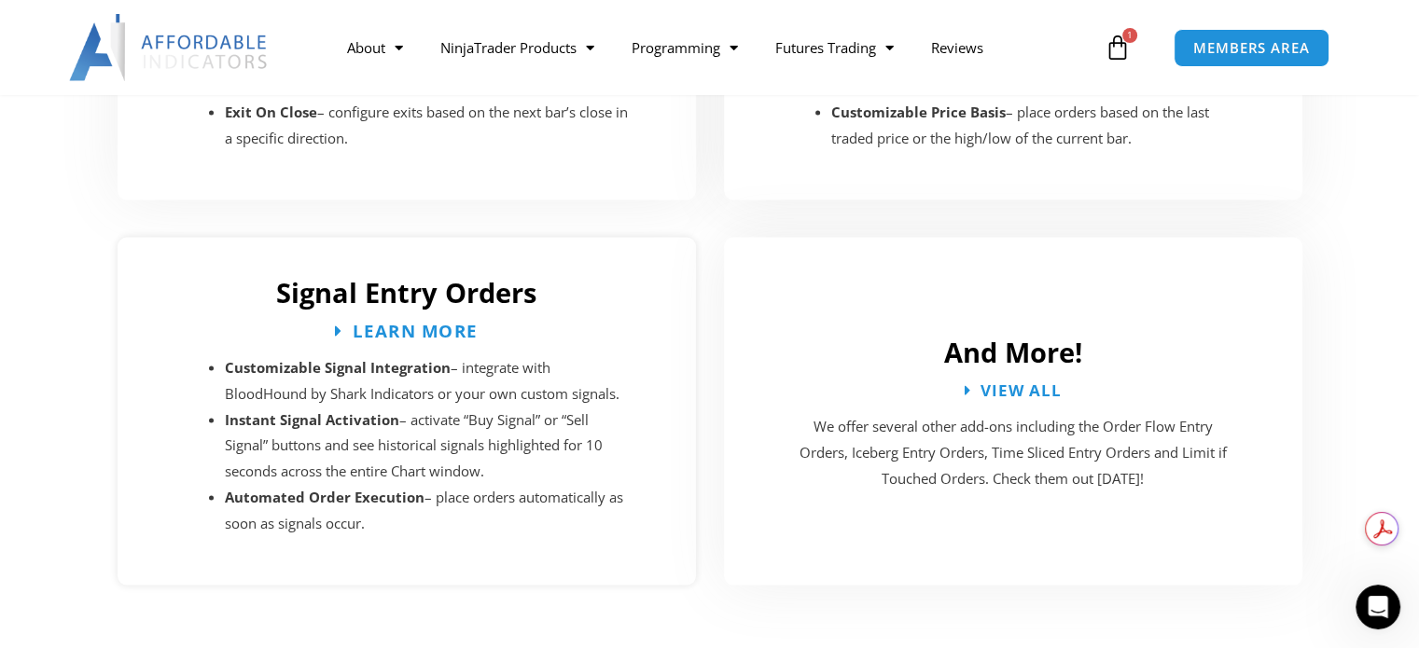
click at [436, 322] on span "Learn More" at bounding box center [415, 331] width 125 height 18
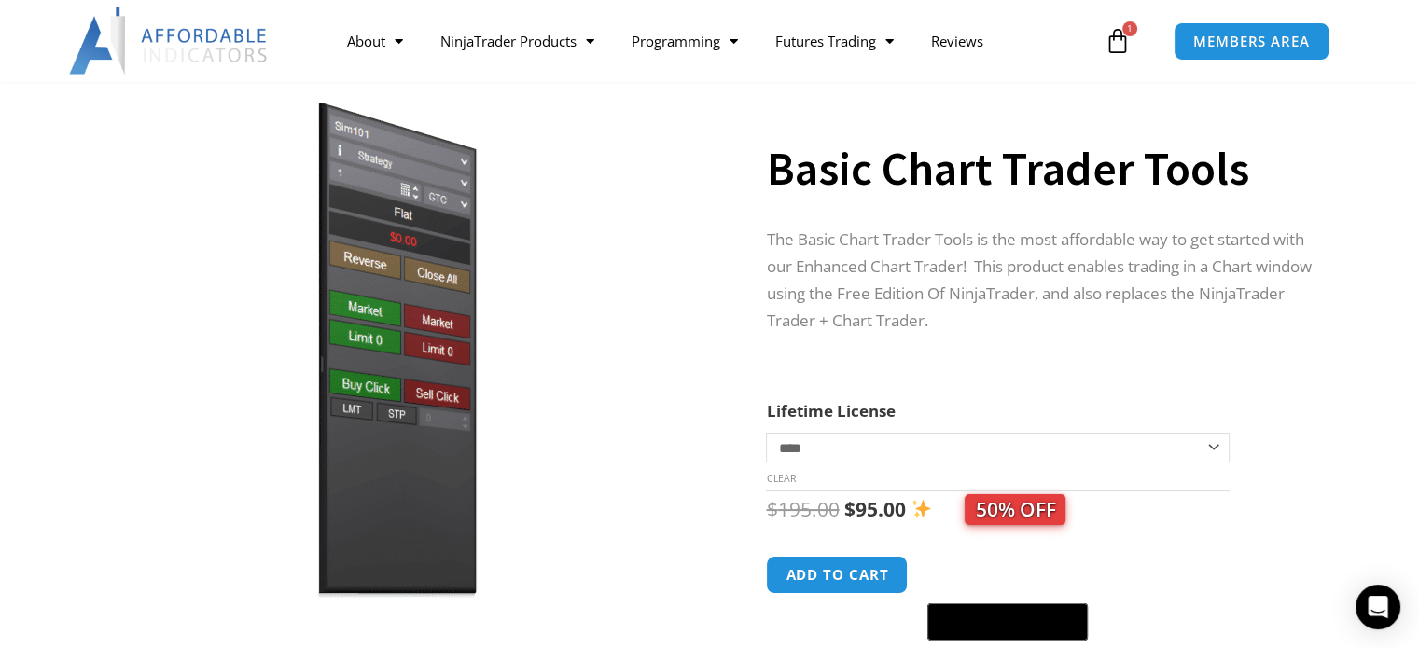
scroll to position [93, 0]
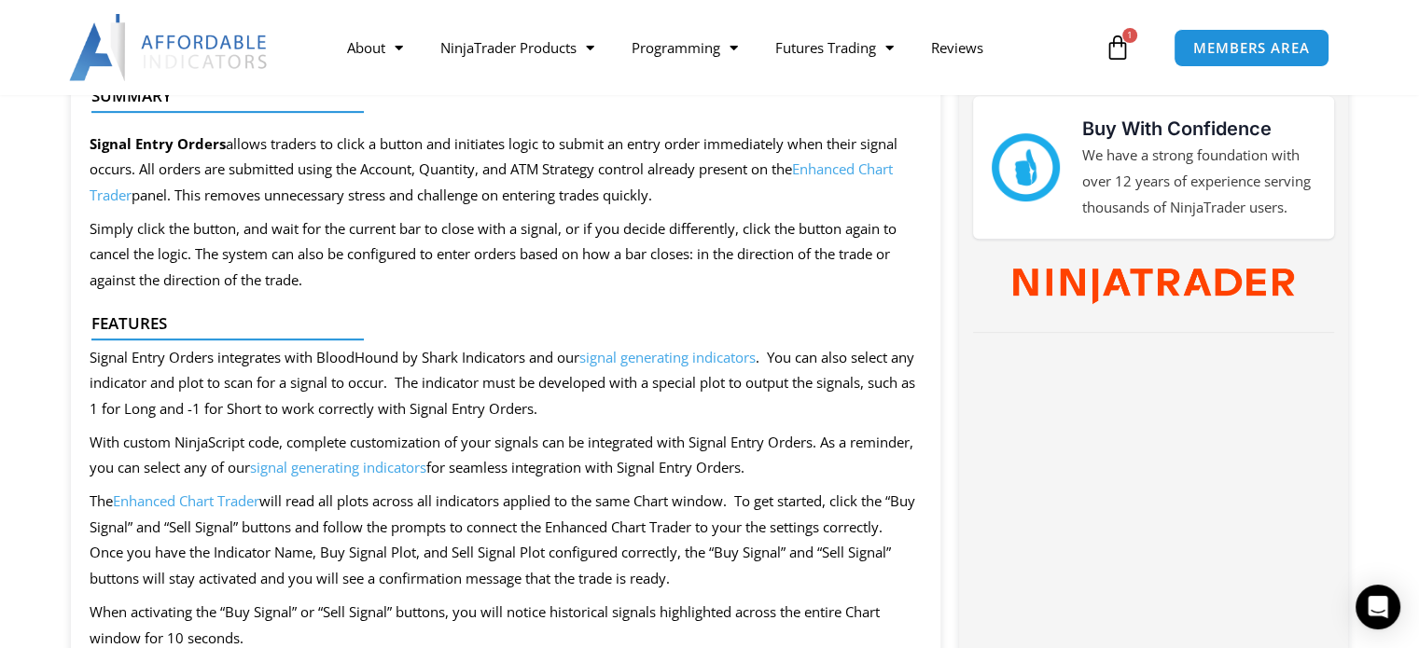
scroll to position [933, 0]
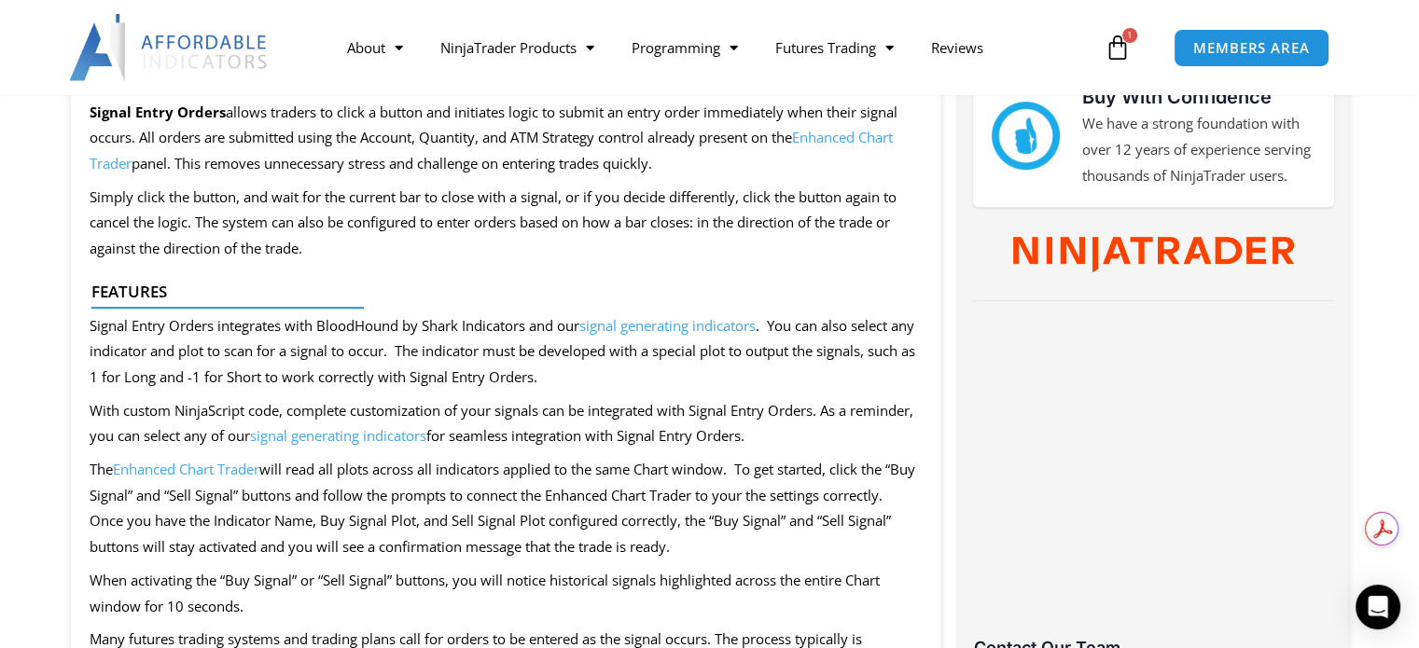
click at [671, 331] on div at bounding box center [498, 324] width 814 height 44
click at [670, 324] on div at bounding box center [498, 314] width 814 height 25
click at [669, 324] on div at bounding box center [498, 314] width 814 height 25
click at [363, 442] on link "signal generating indicators" at bounding box center [338, 435] width 176 height 19
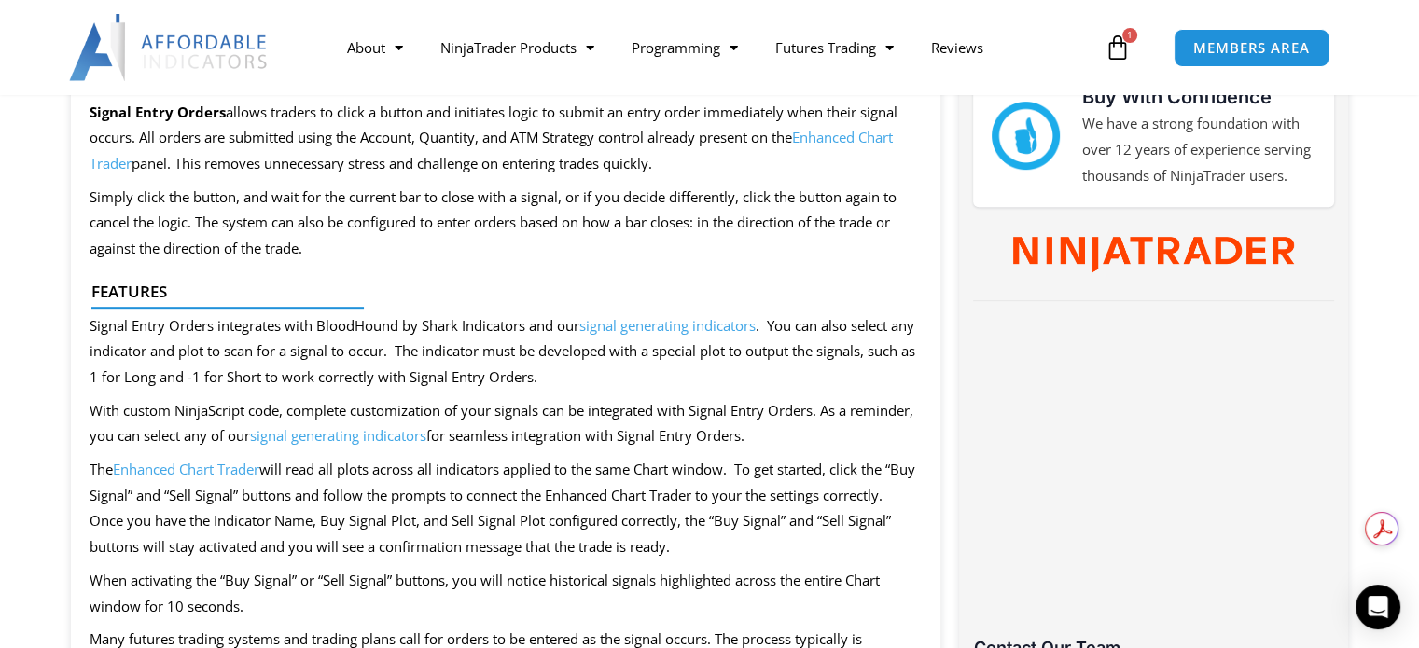
click at [365, 434] on link "signal generating indicators" at bounding box center [338, 435] width 176 height 19
click at [404, 432] on link "signal generating indicators" at bounding box center [338, 435] width 176 height 19
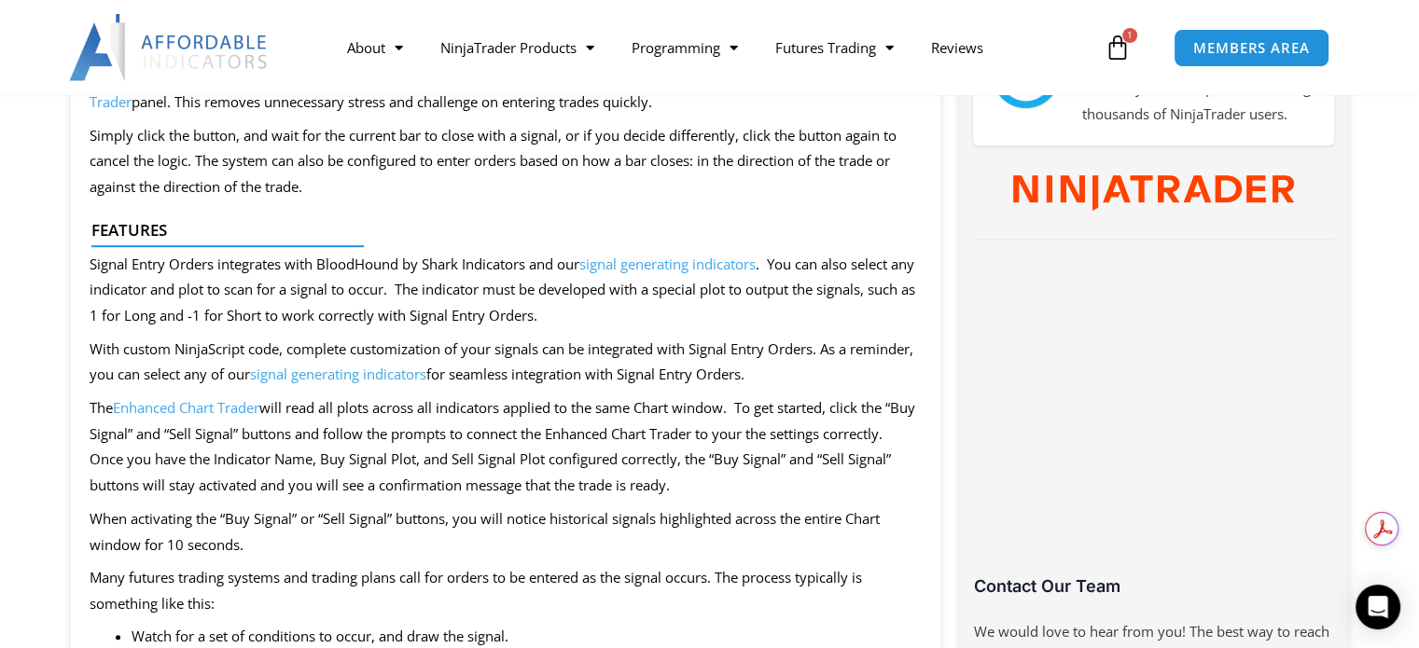
scroll to position [1026, 0]
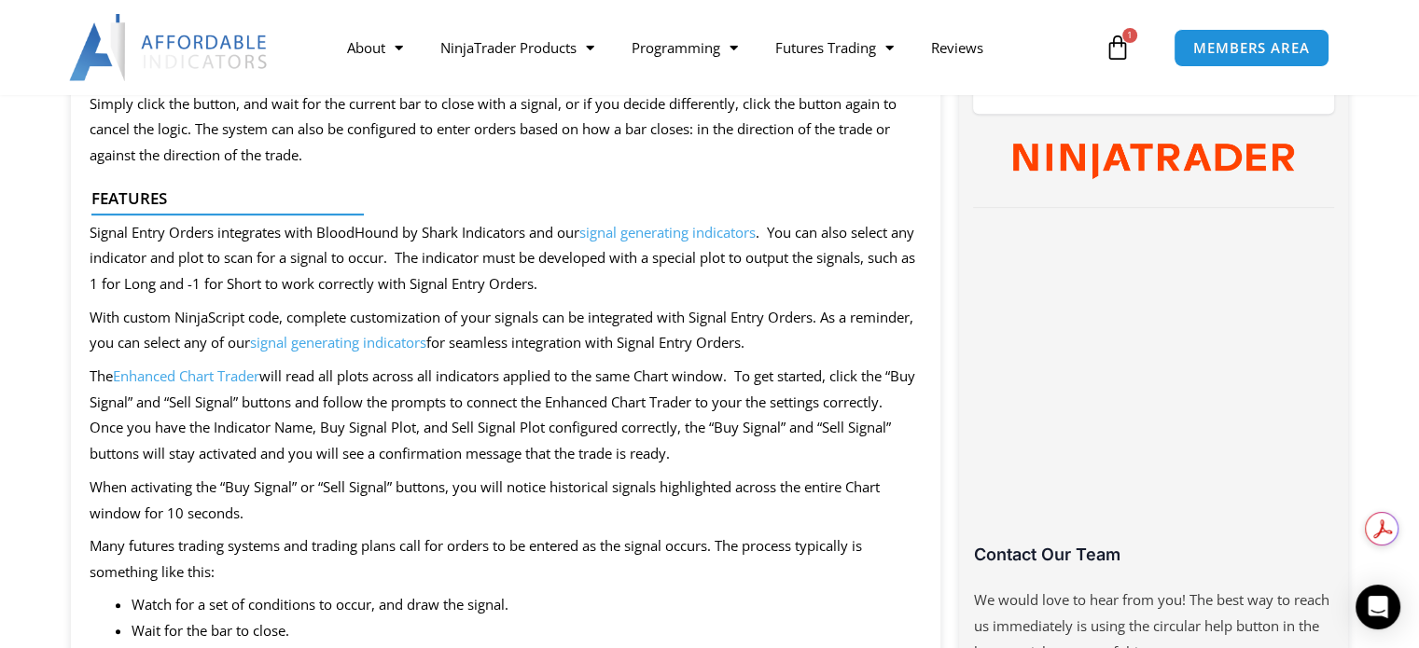
click at [426, 343] on link "signal generating indicators" at bounding box center [338, 342] width 176 height 19
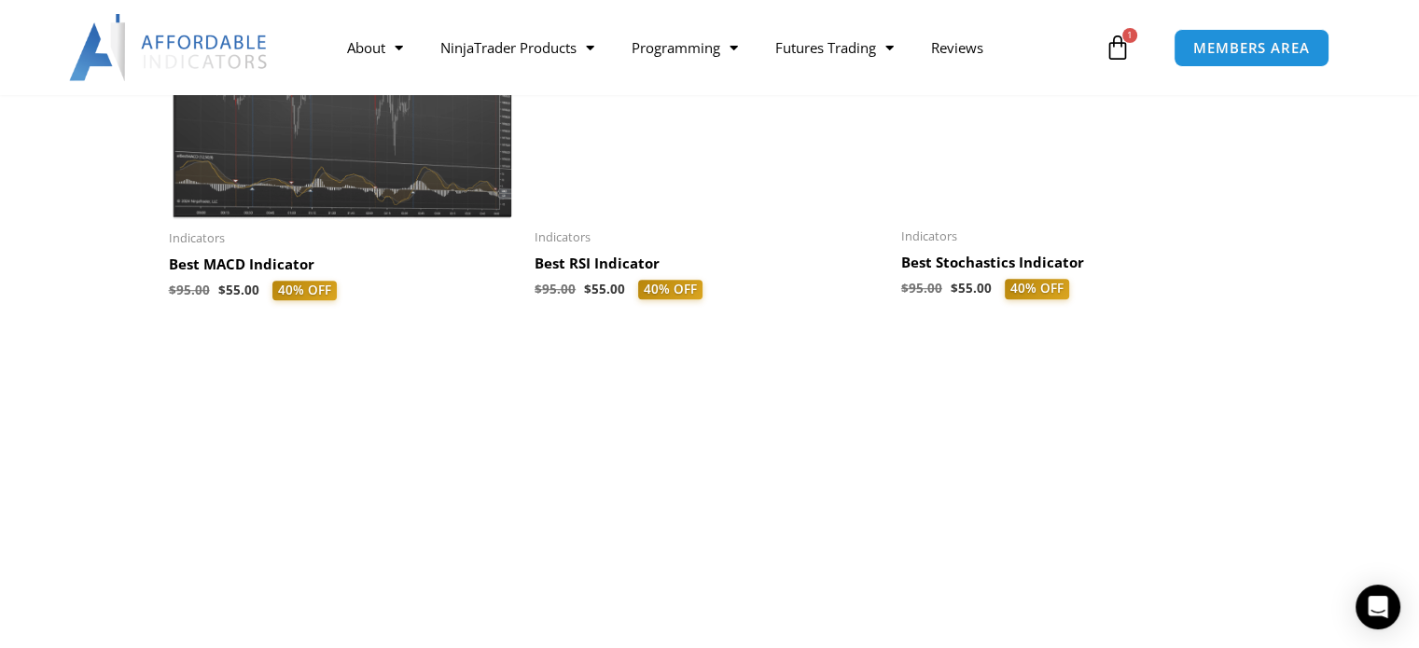
scroll to position [933, 0]
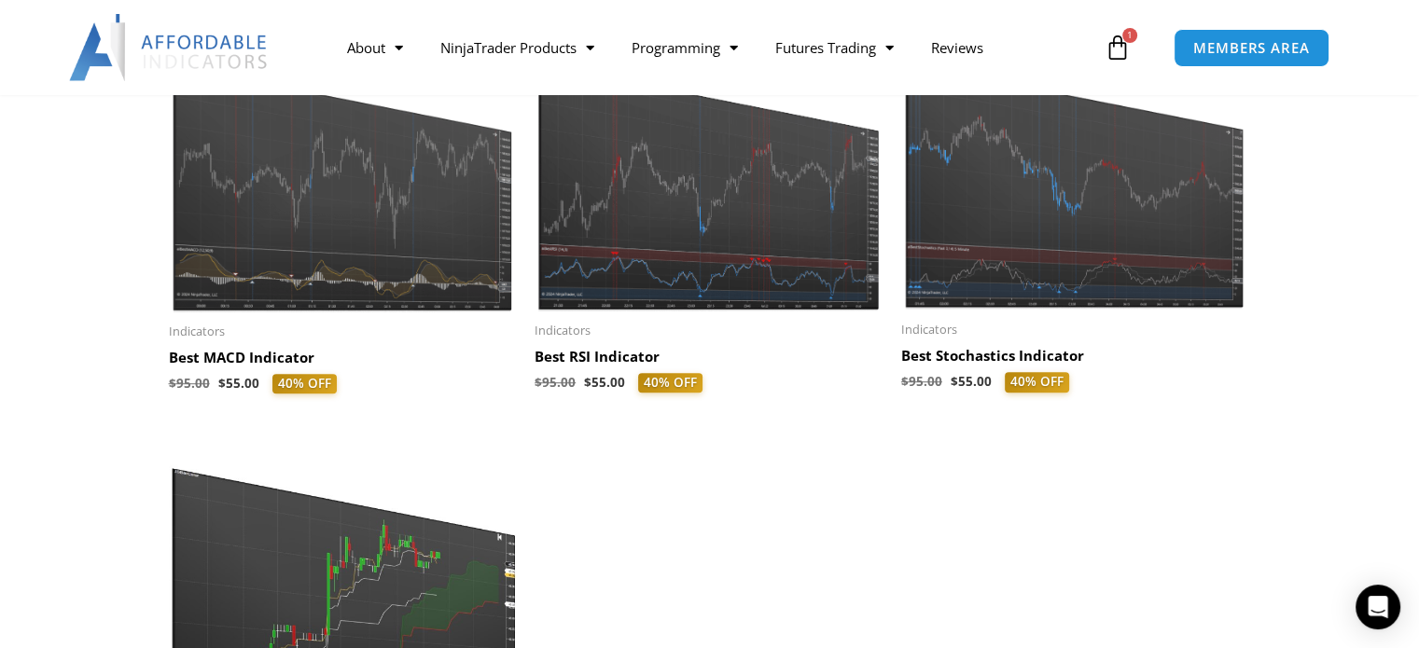
click at [1059, 242] on img at bounding box center [1075, 172] width 348 height 278
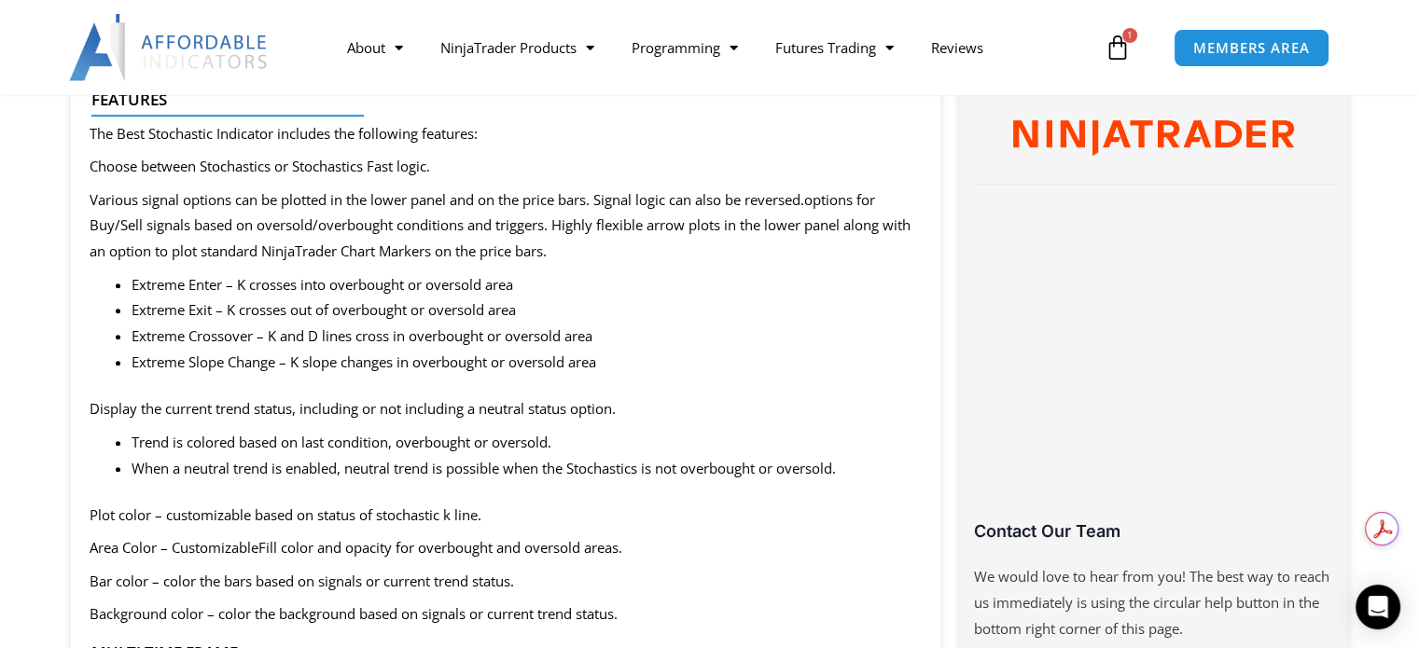
scroll to position [560, 0]
